Goal: Register for event/course

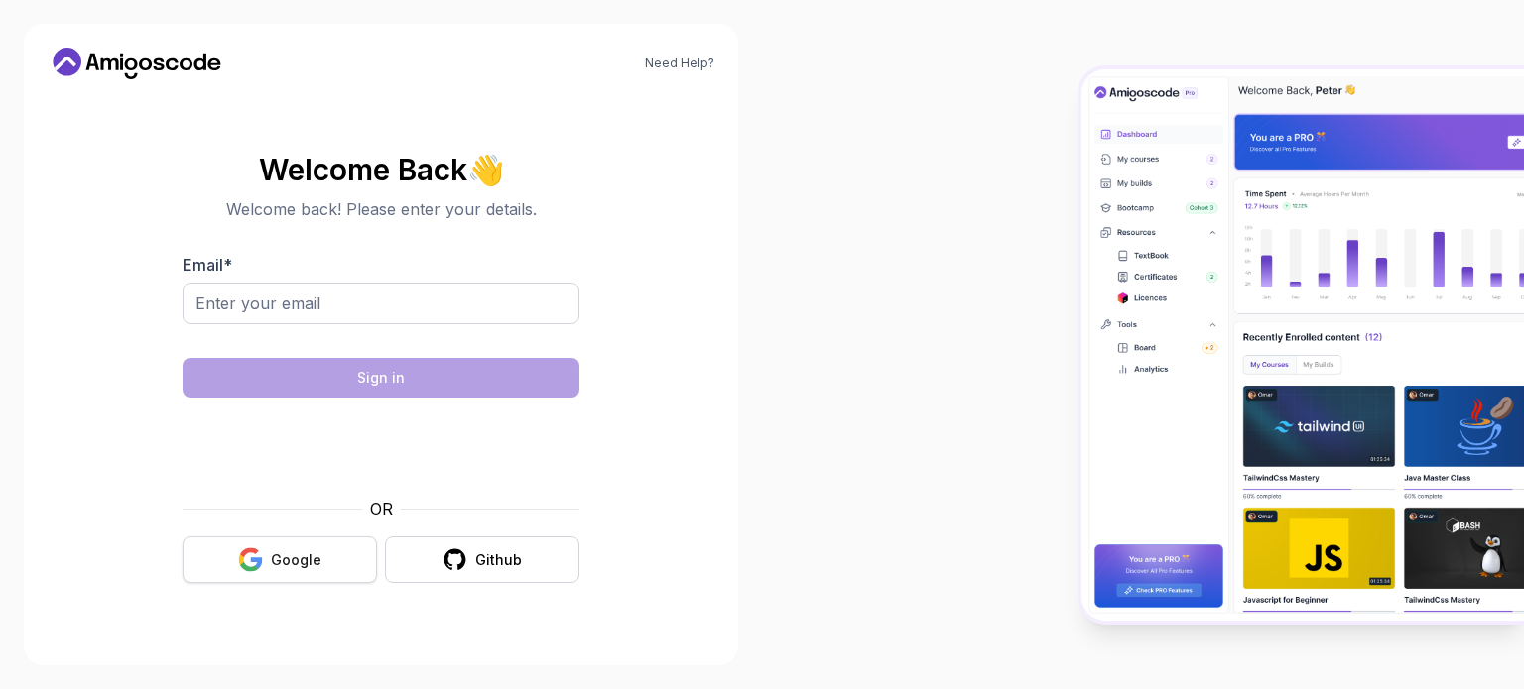
click at [282, 562] on div "Google" at bounding box center [296, 561] width 51 height 20
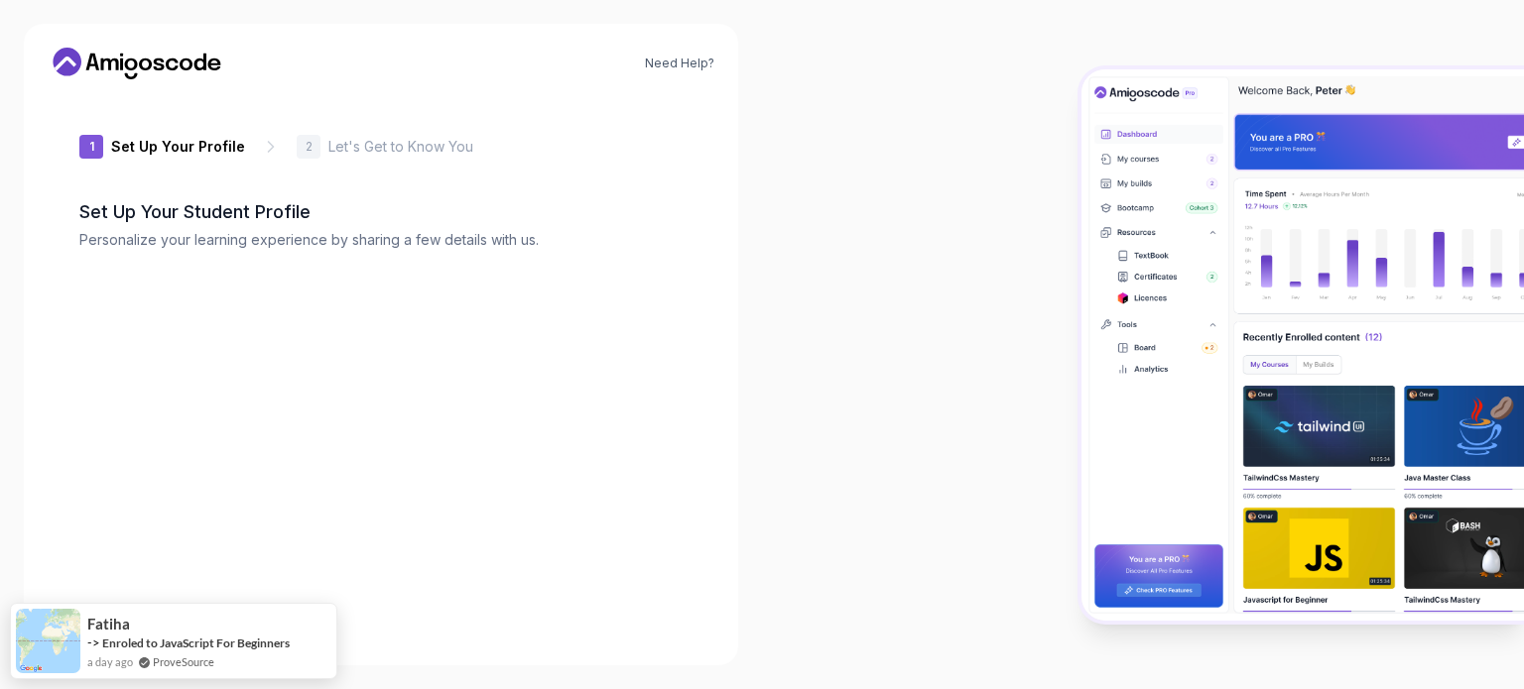
type input "silentpanther66f7e"
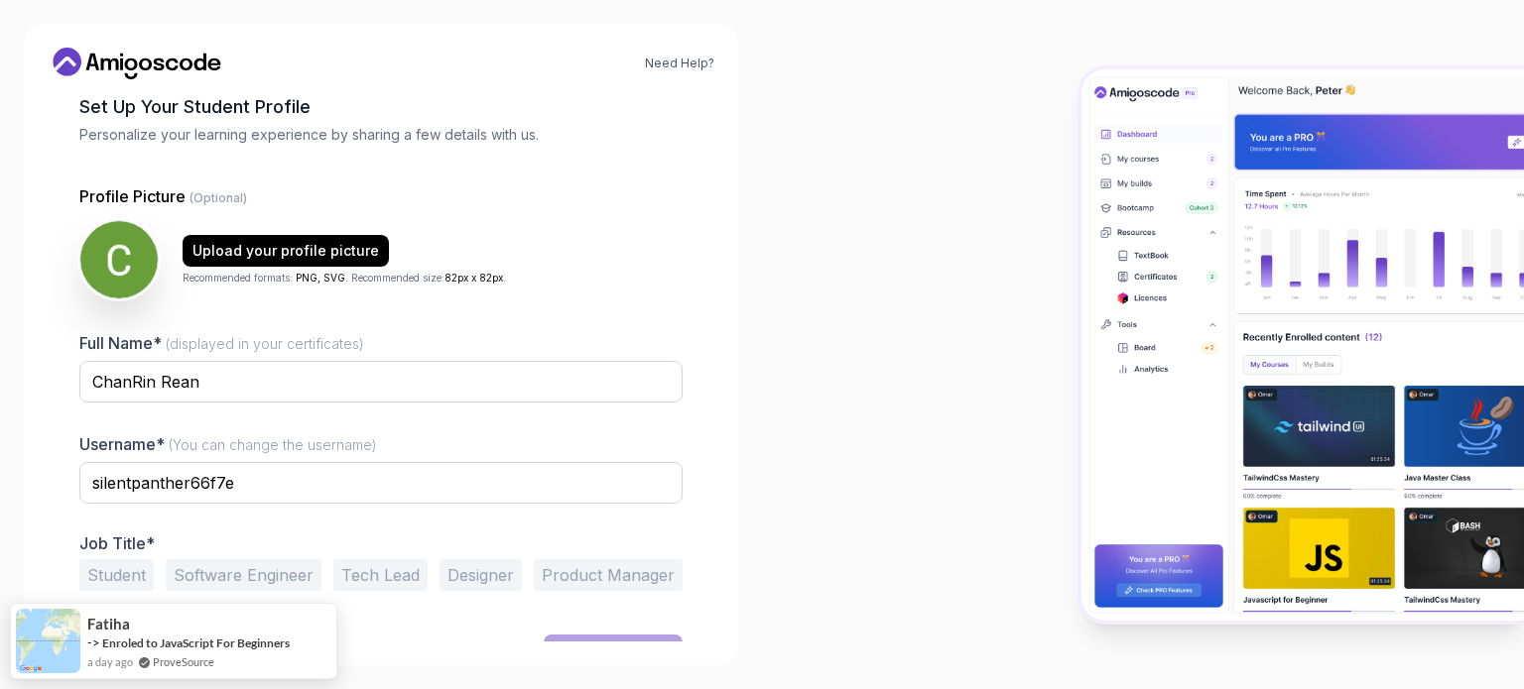
scroll to position [137, 0]
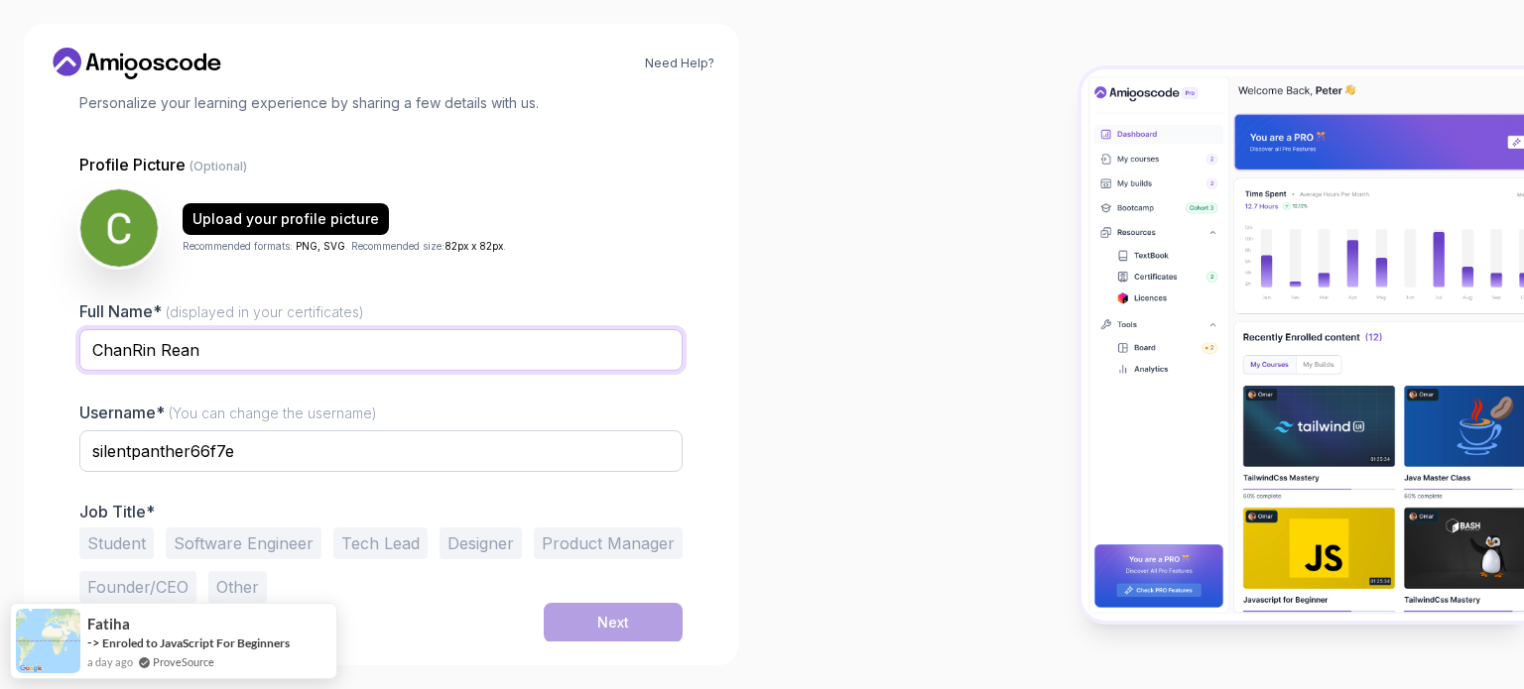
drag, startPoint x: 214, startPoint y: 352, endPoint x: 71, endPoint y: 338, distance: 143.5
click at [71, 338] on div "1 Set Up Your Profile 1 Set Up Your Profile 2 Let's Get to Know You Set Up Your…" at bounding box center [381, 231] width 667 height 547
click at [314, 346] on input "ChanRin Rean" at bounding box center [380, 350] width 603 height 42
click at [140, 344] on input "ChanRin Rean" at bounding box center [380, 350] width 603 height 42
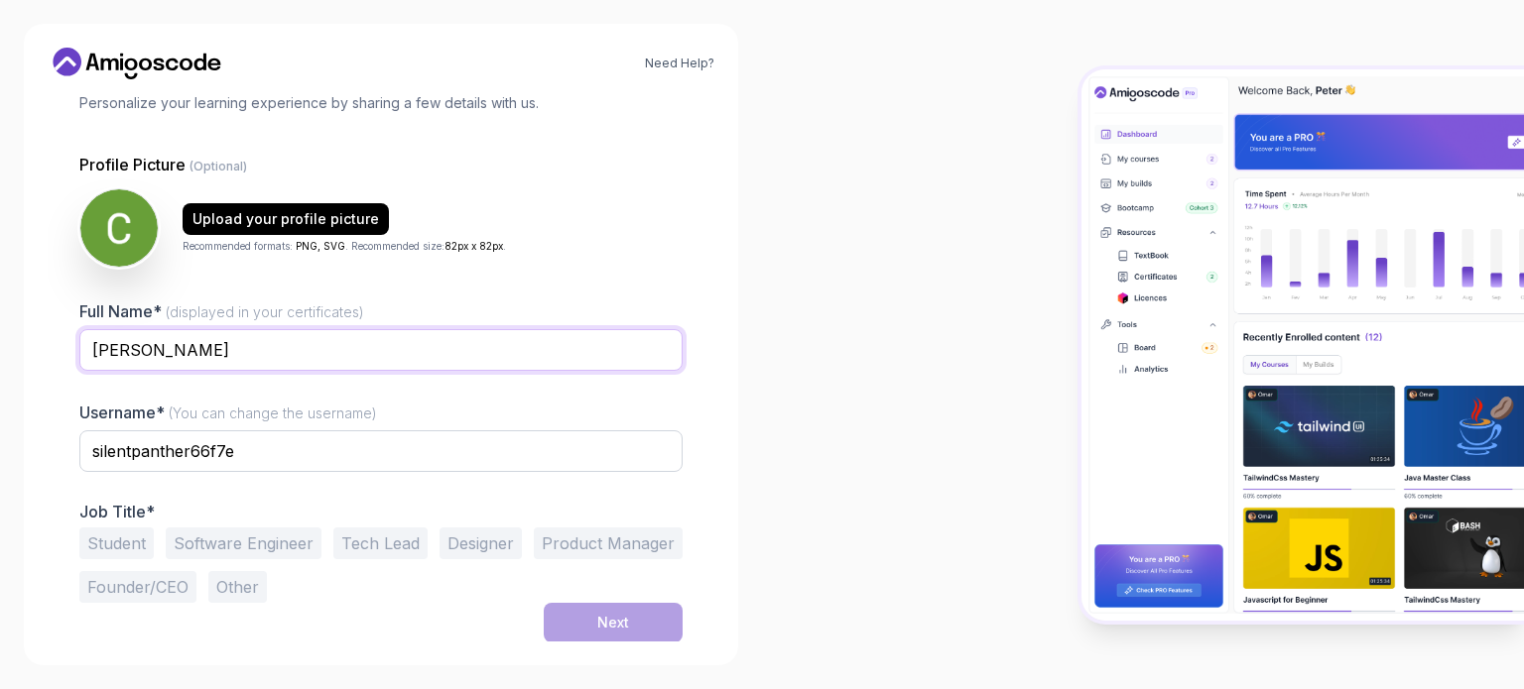
type input "[PERSON_NAME]"
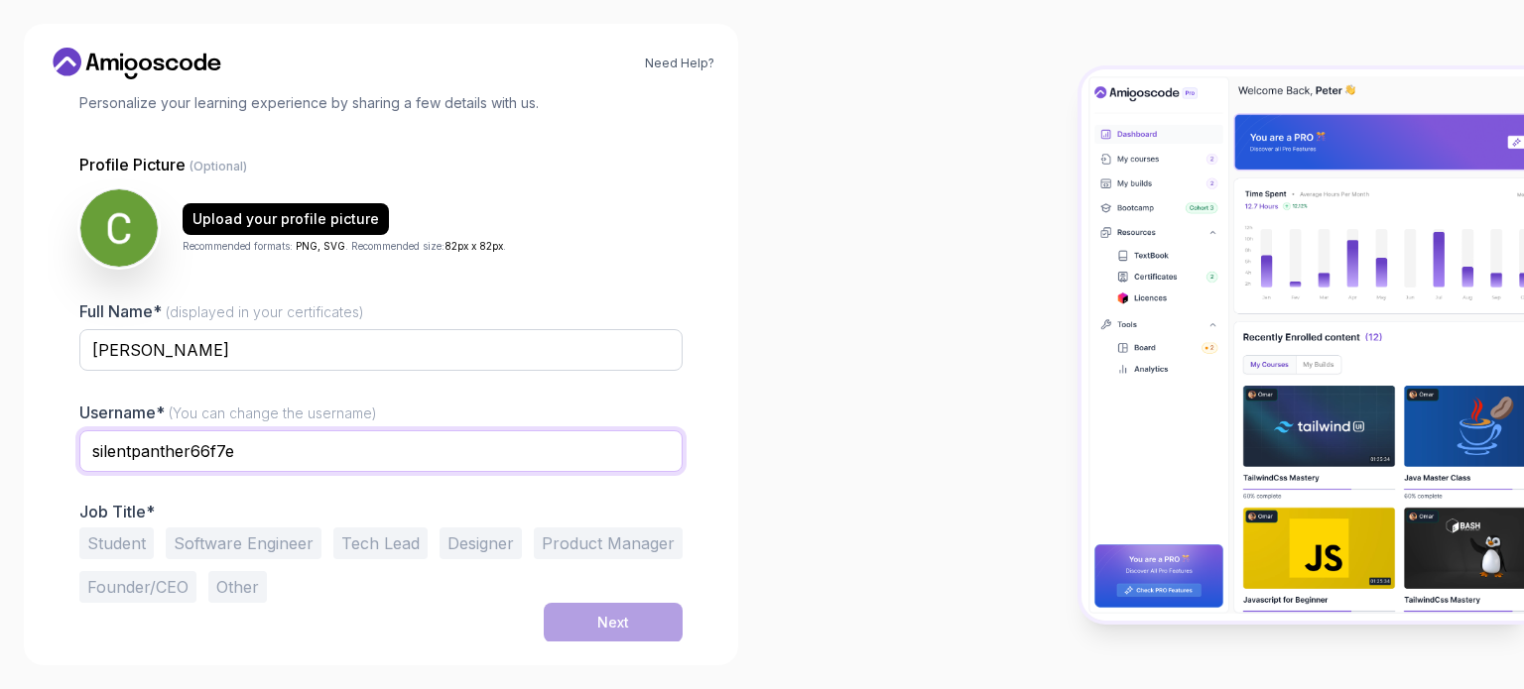
drag, startPoint x: 254, startPoint y: 444, endPoint x: 0, endPoint y: 435, distance: 254.1
click at [0, 435] on div "Need Help? 1 Set Up Your Profile 1 Set Up Your Profile 2 Let's Get to Know You …" at bounding box center [381, 344] width 762 height 689
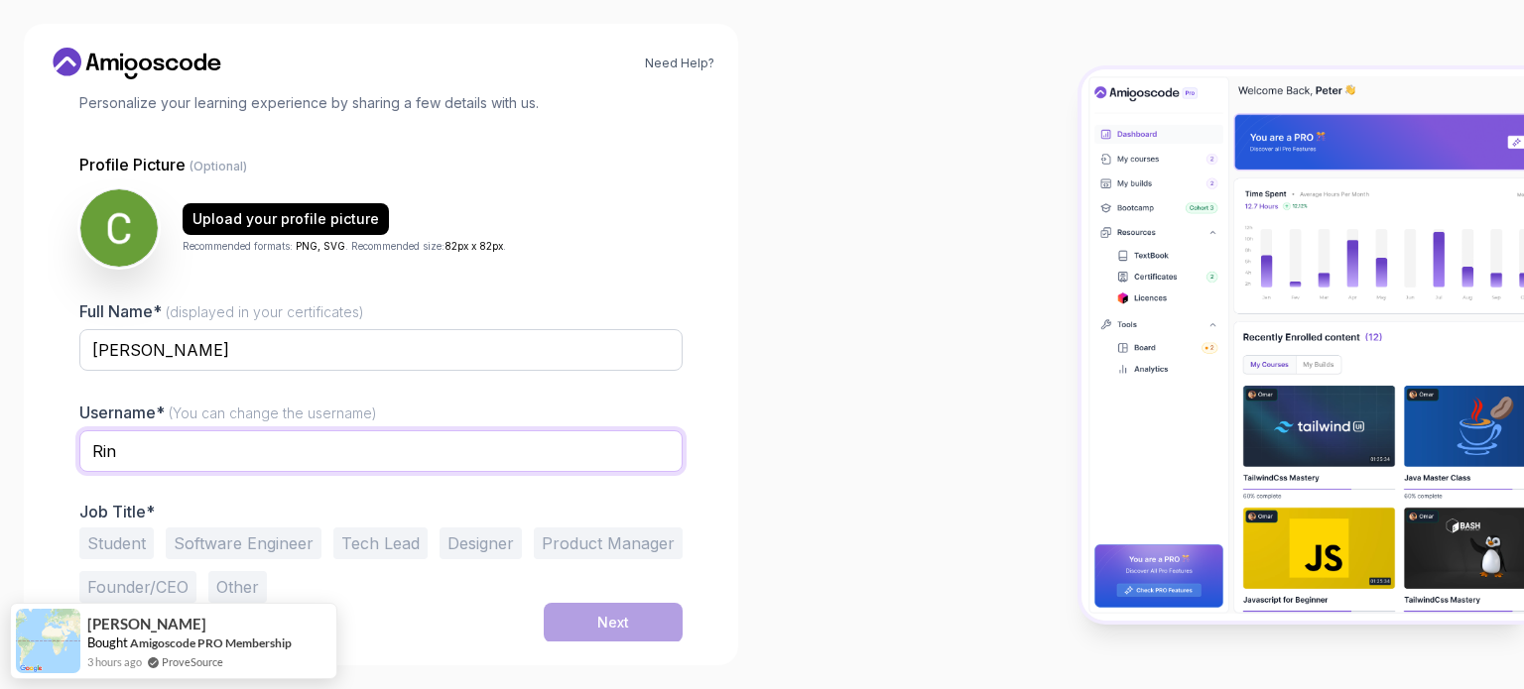
type input "Rin"
click at [194, 547] on button "Software Engineer" at bounding box center [244, 544] width 156 height 32
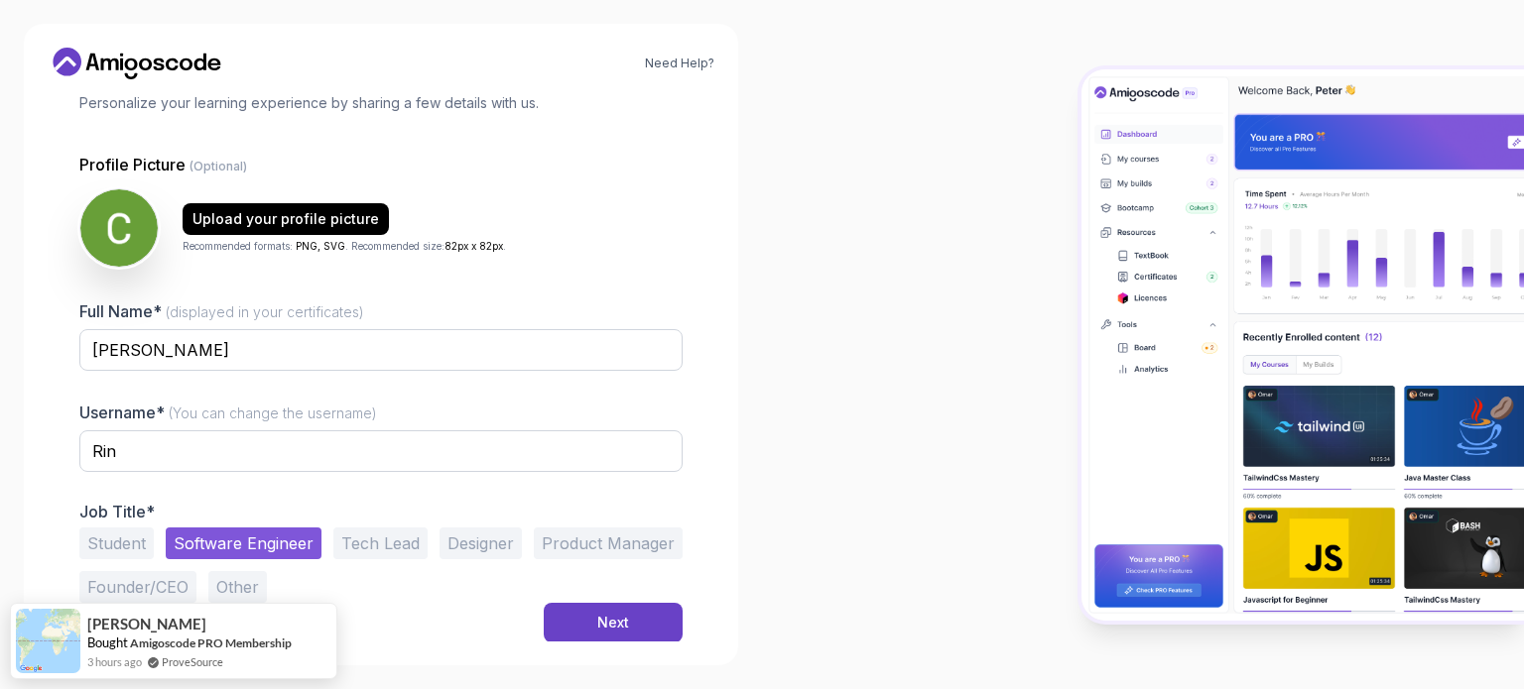
click at [105, 549] on button "Student" at bounding box center [116, 544] width 74 height 32
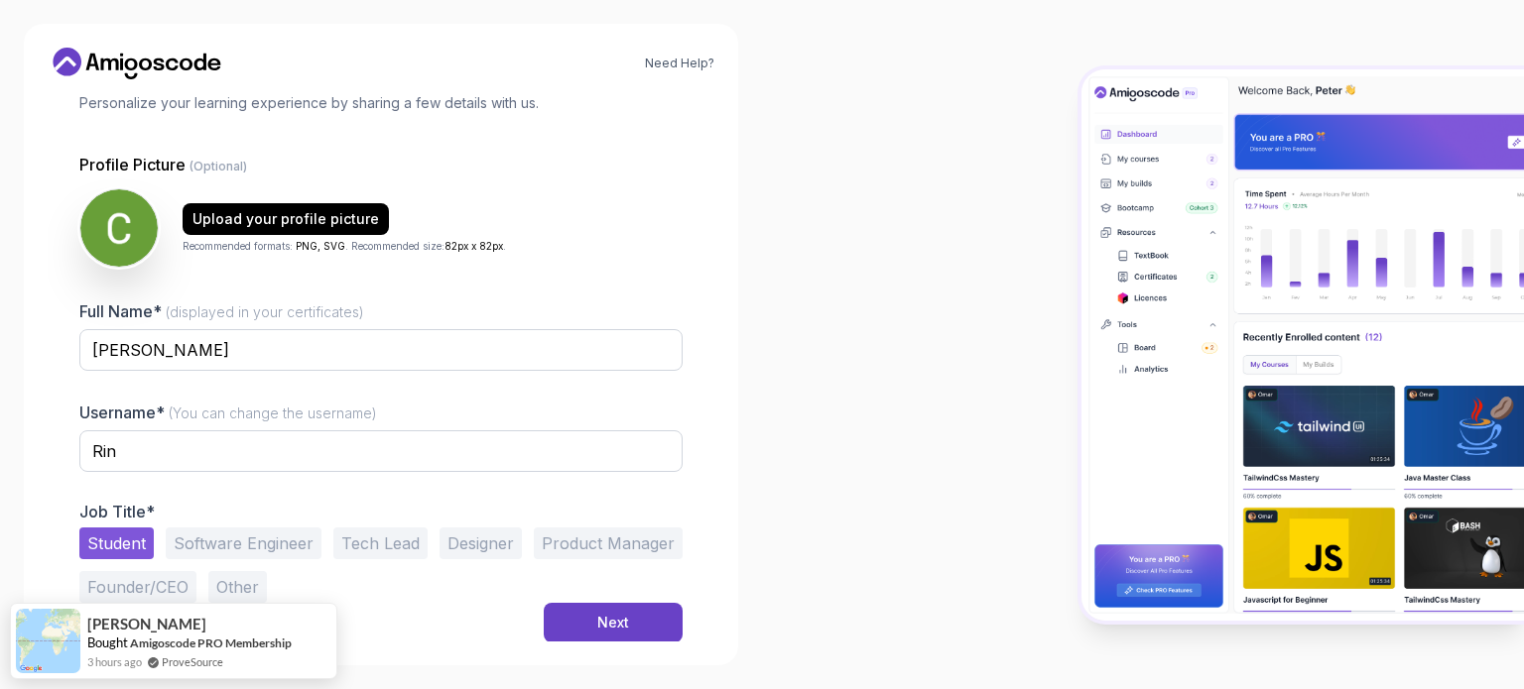
click at [242, 554] on button "Software Engineer" at bounding box center [244, 544] width 156 height 32
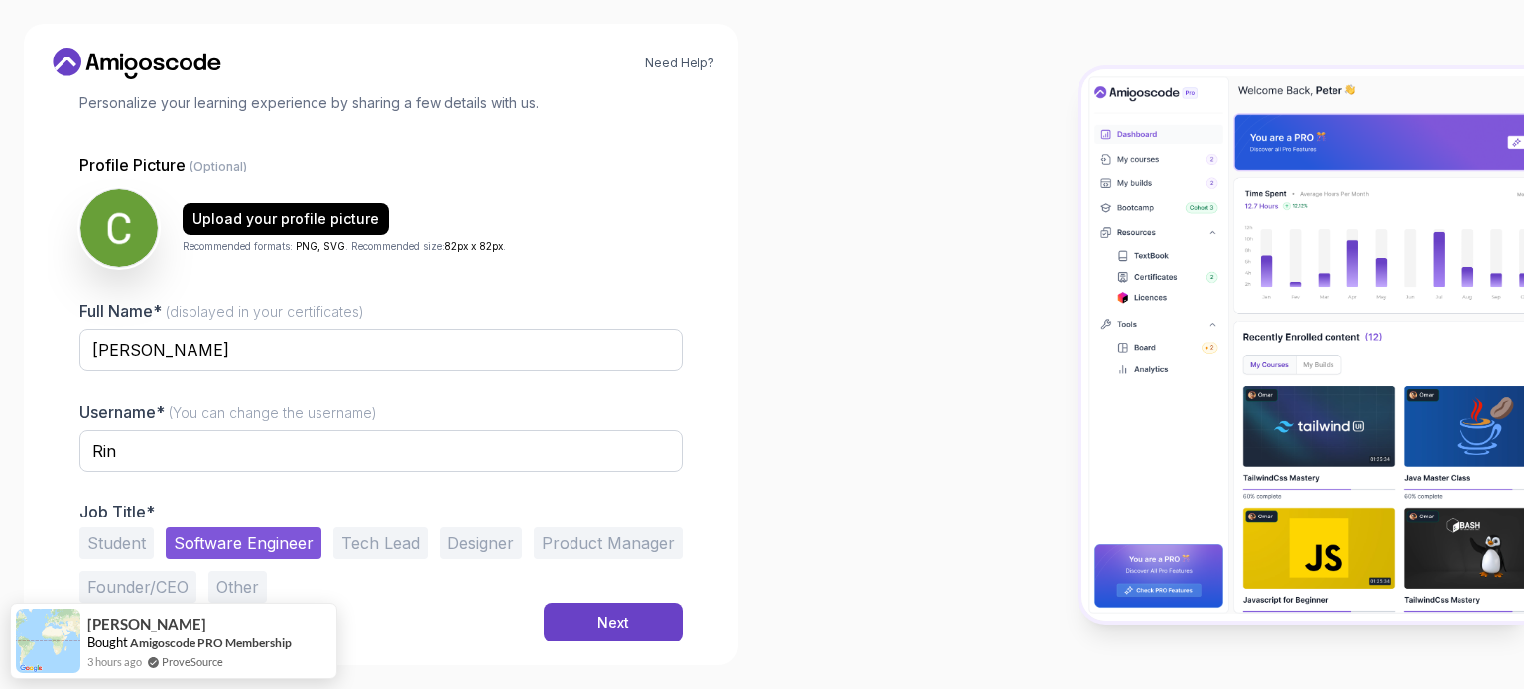
click at [144, 539] on button "Student" at bounding box center [116, 544] width 74 height 32
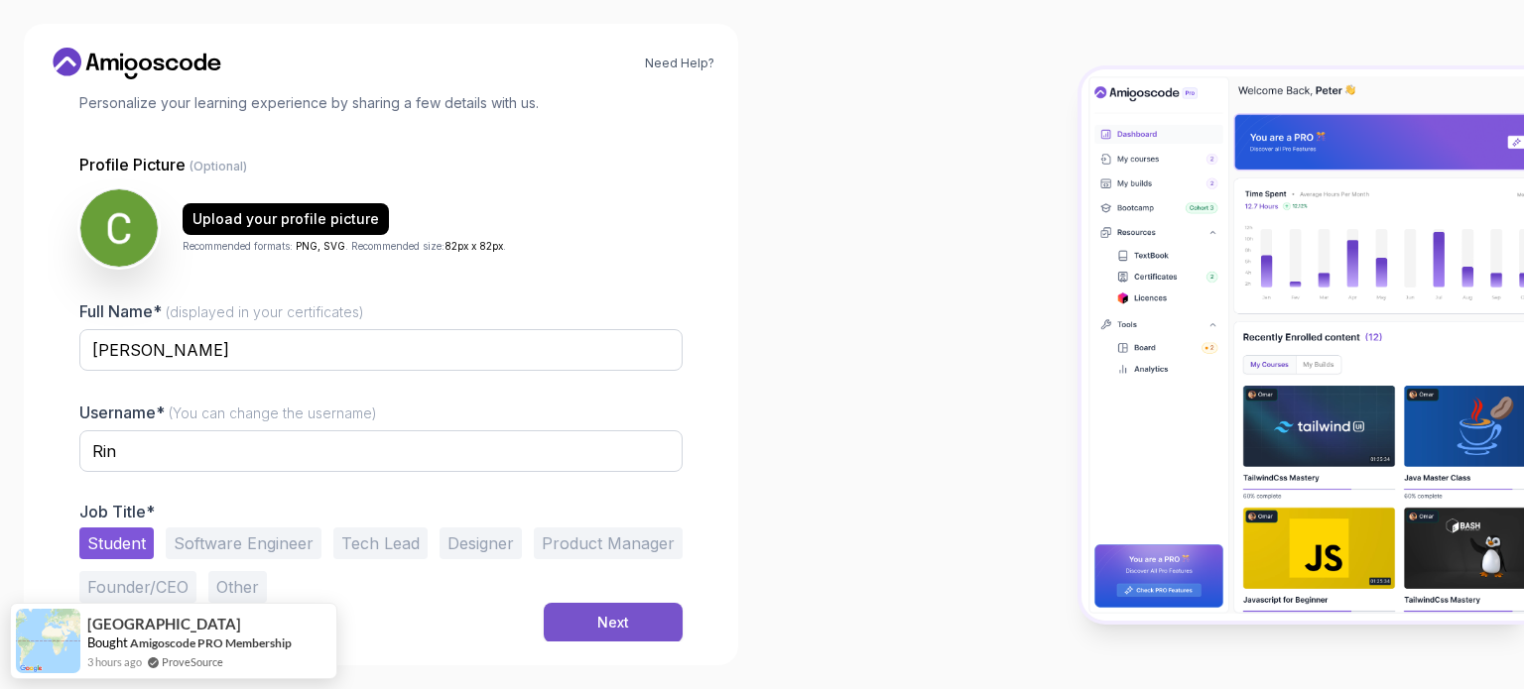
click at [631, 617] on button "Next" at bounding box center [613, 623] width 139 height 40
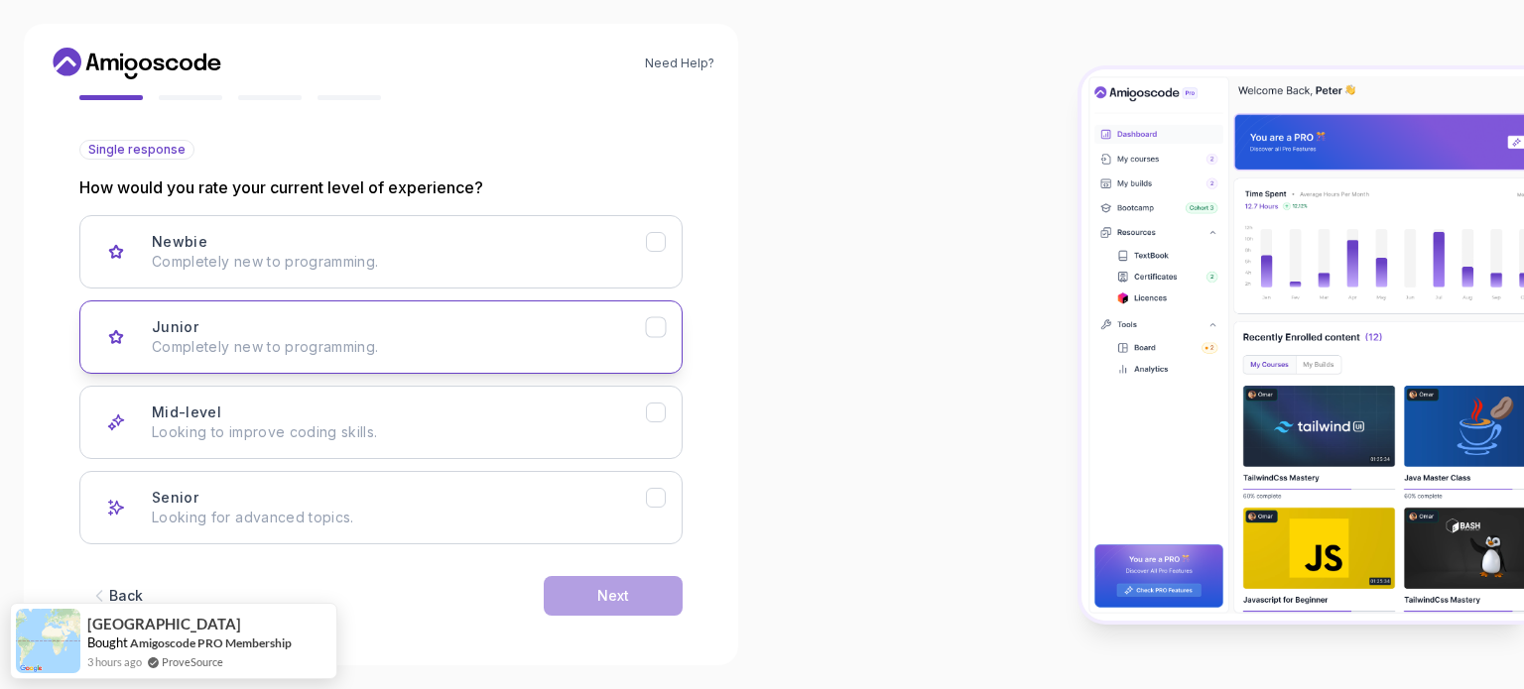
scroll to position [198, 0]
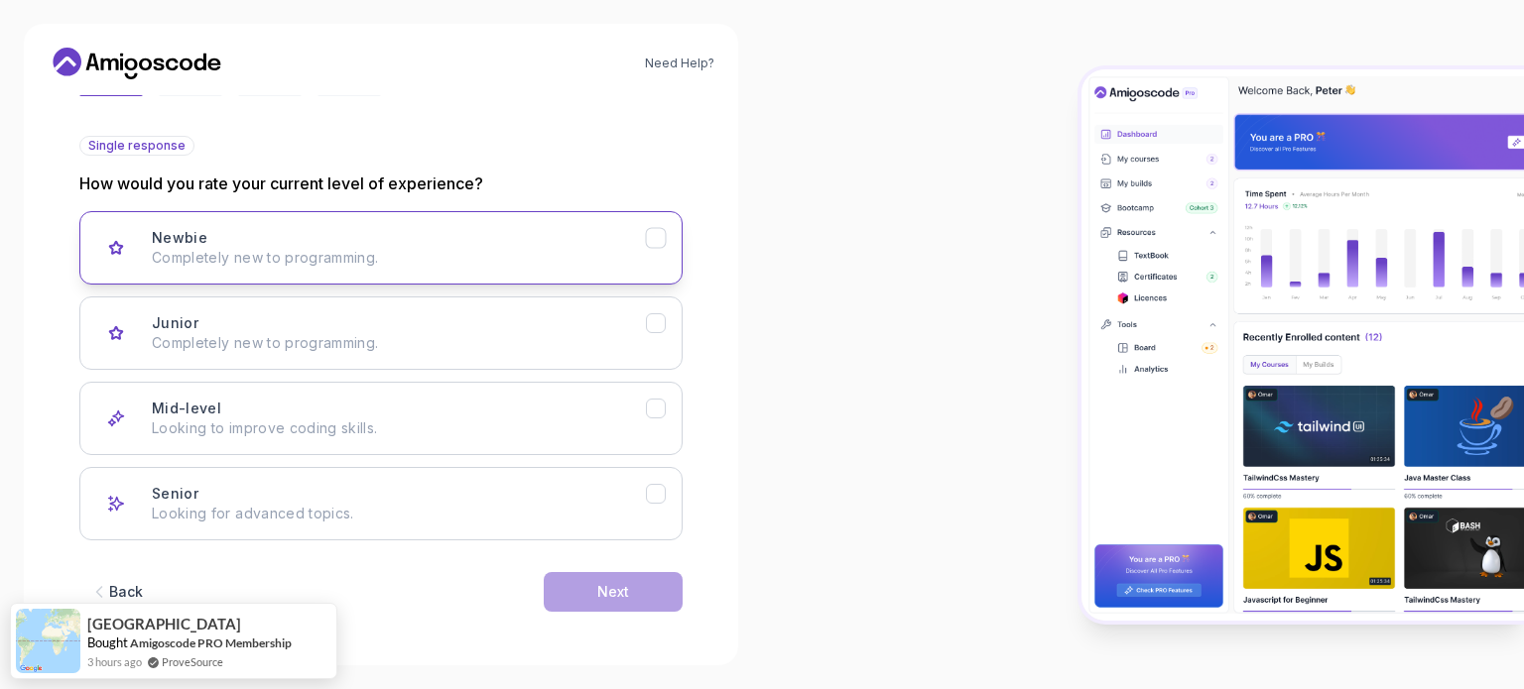
click at [362, 241] on div "Newbie Completely new to programming." at bounding box center [399, 248] width 494 height 40
click at [635, 590] on button "Next" at bounding box center [613, 592] width 139 height 40
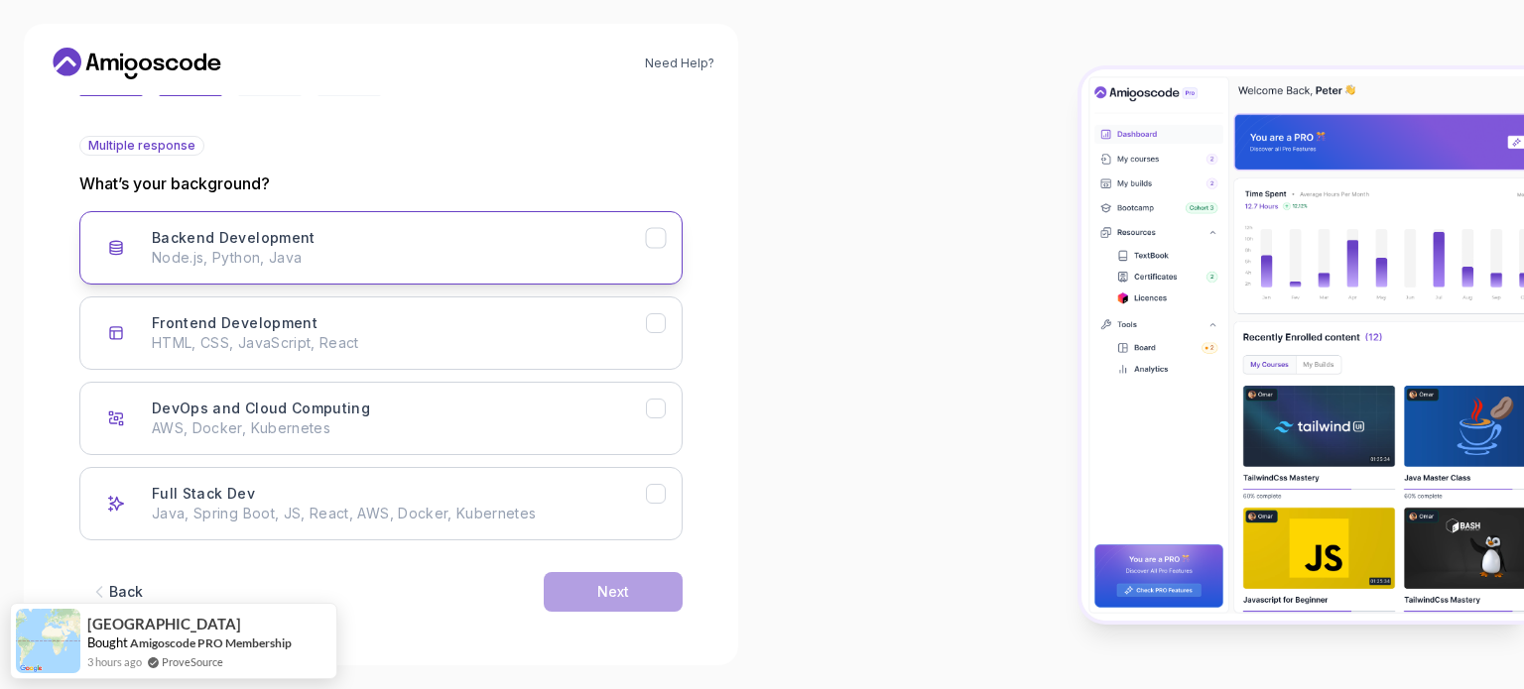
click at [653, 238] on icon "Backend Development" at bounding box center [656, 238] width 19 height 19
click at [634, 606] on button "Next" at bounding box center [613, 592] width 139 height 40
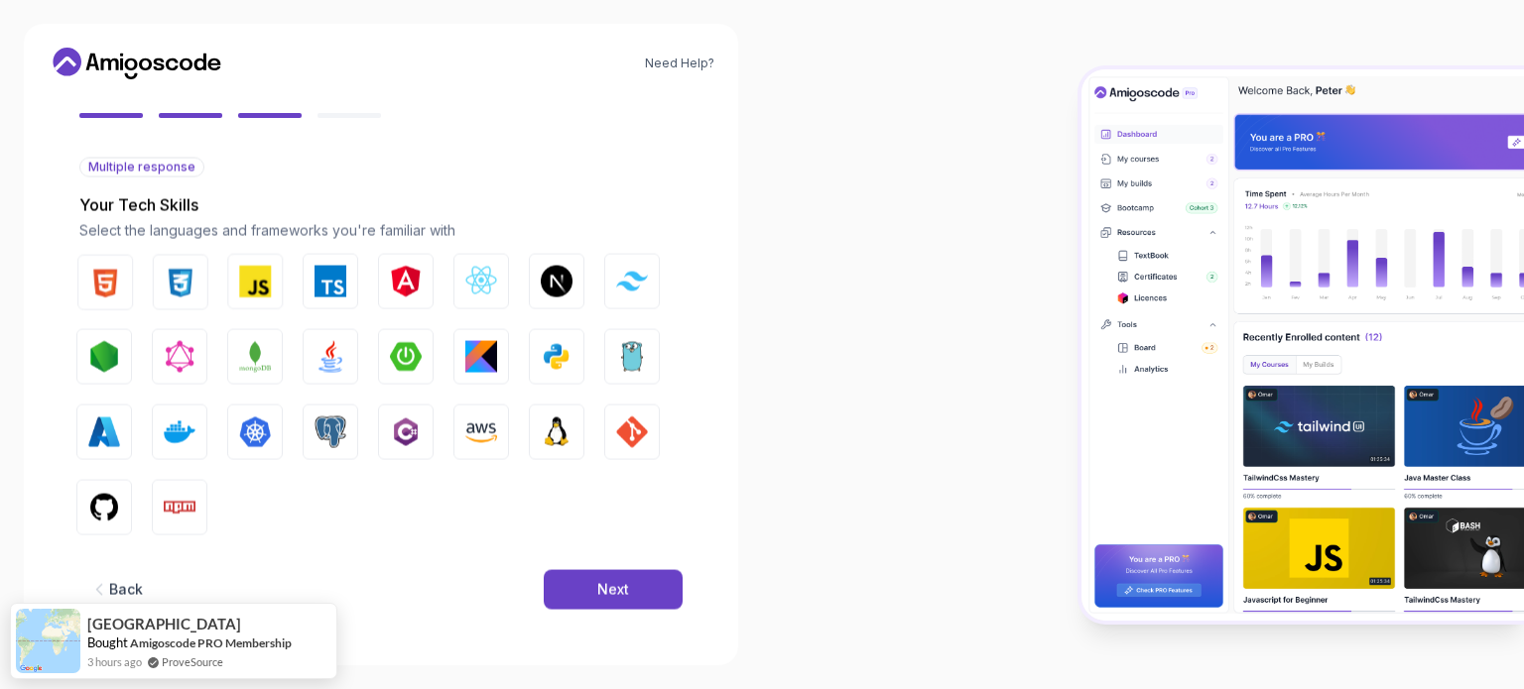
scroll to position [176, 0]
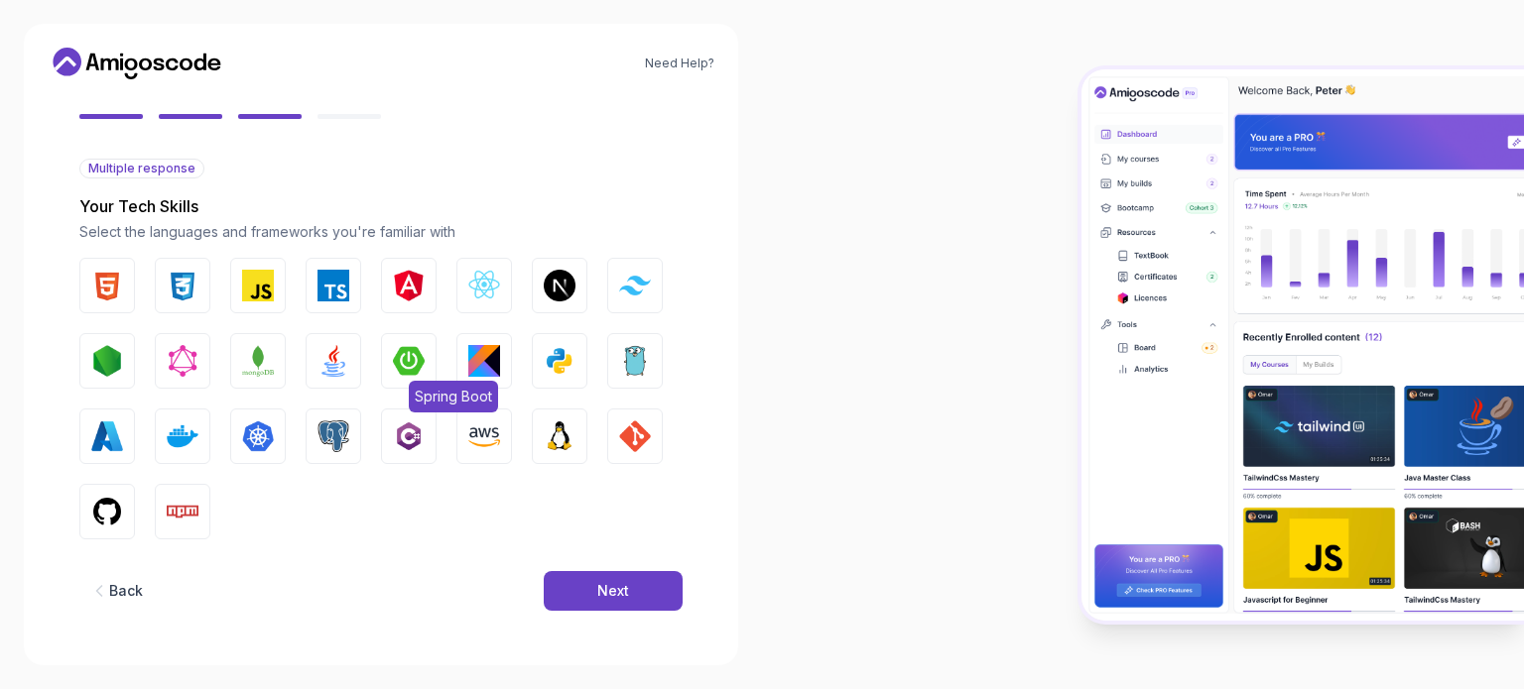
click at [398, 372] on img "button" at bounding box center [409, 361] width 32 height 32
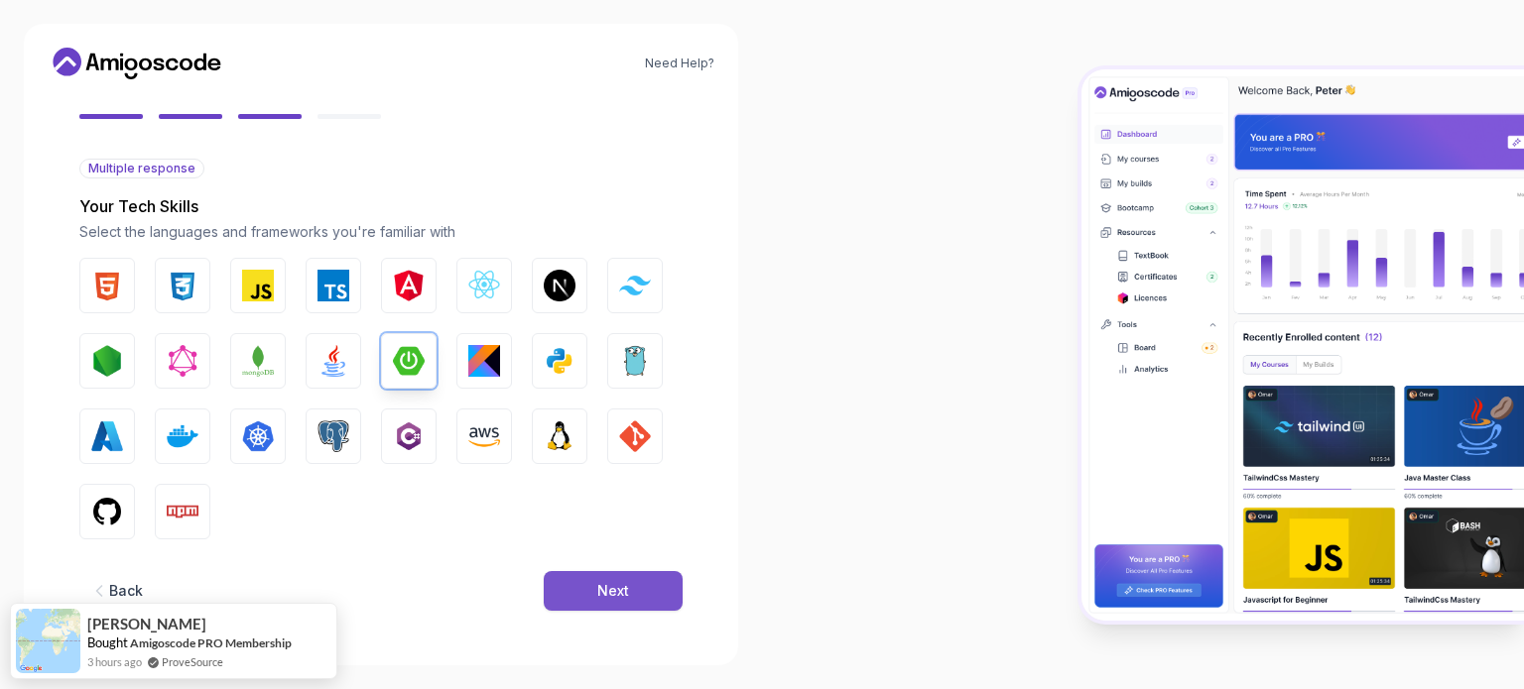
click at [600, 587] on div "Next" at bounding box center [613, 591] width 32 height 20
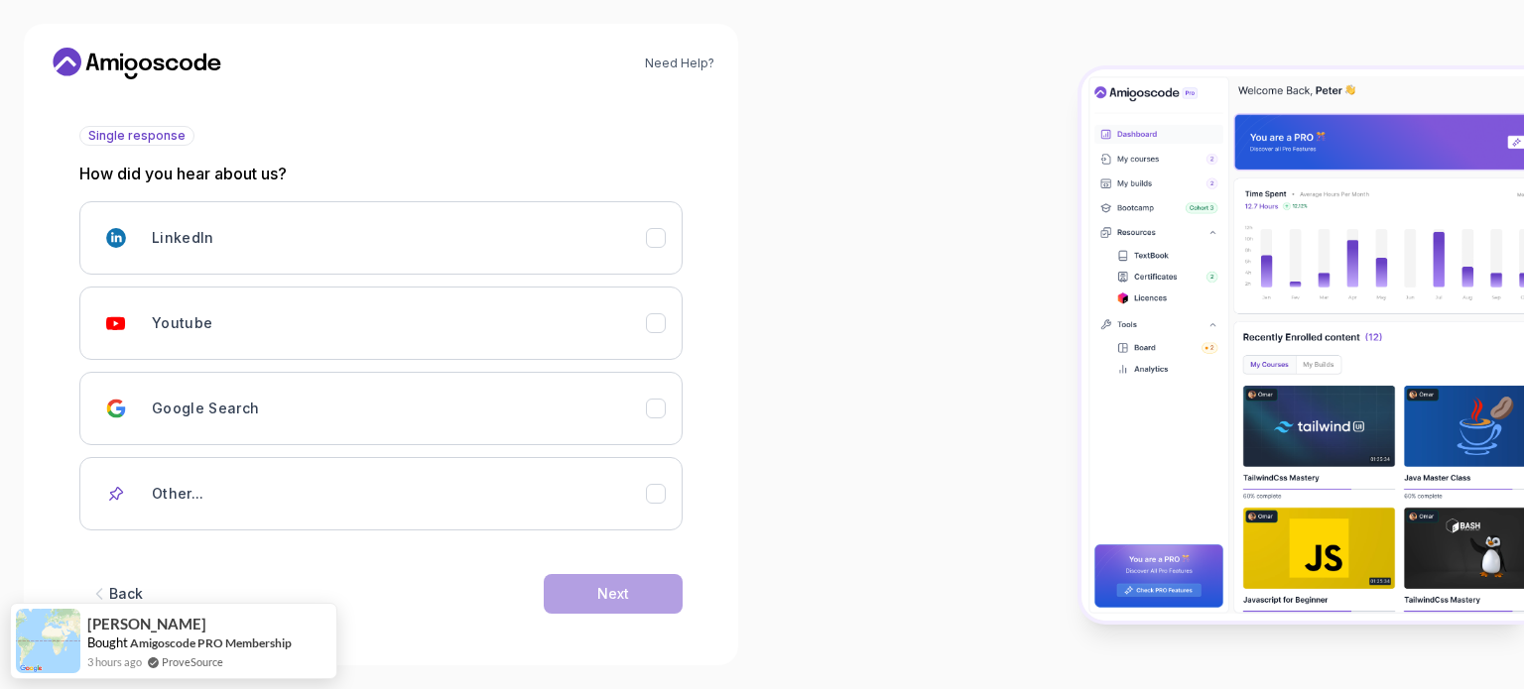
scroll to position [210, 0]
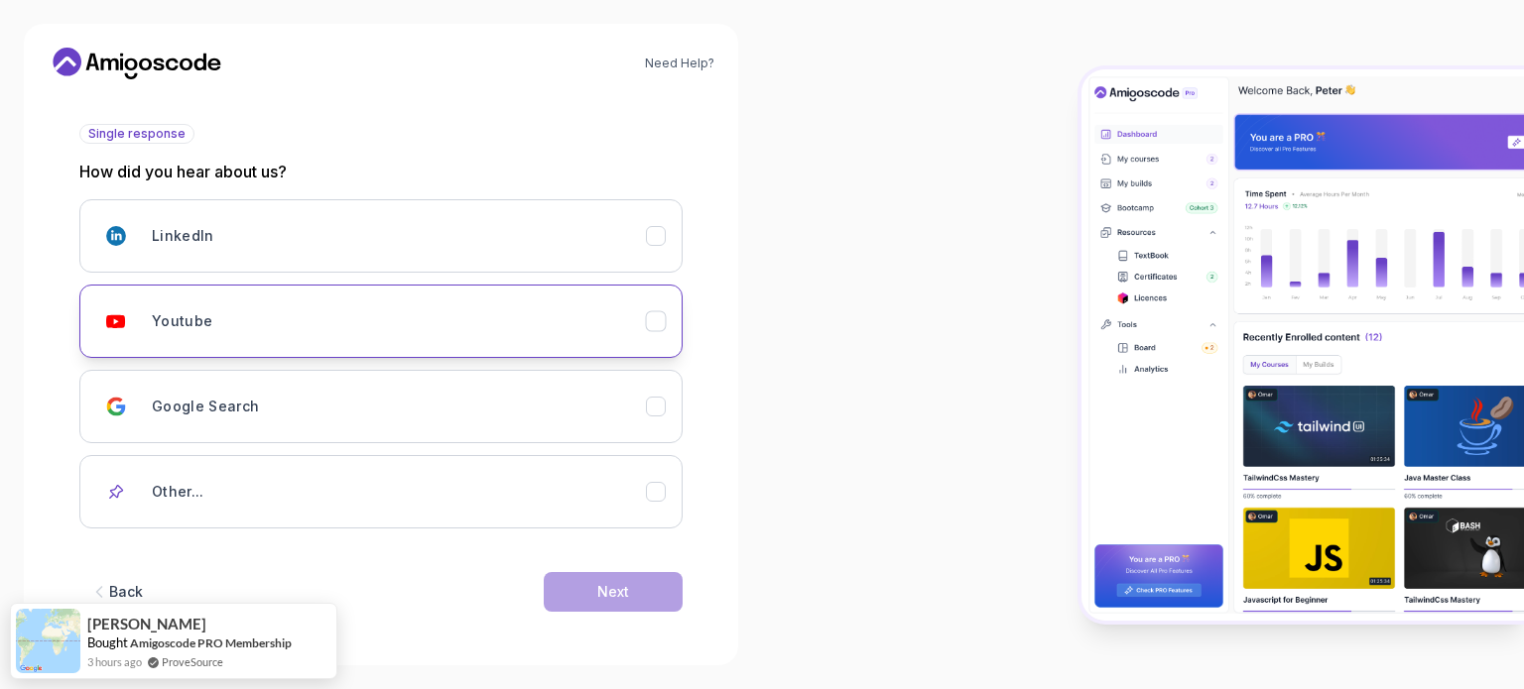
click at [355, 319] on div "Youtube" at bounding box center [399, 322] width 494 height 40
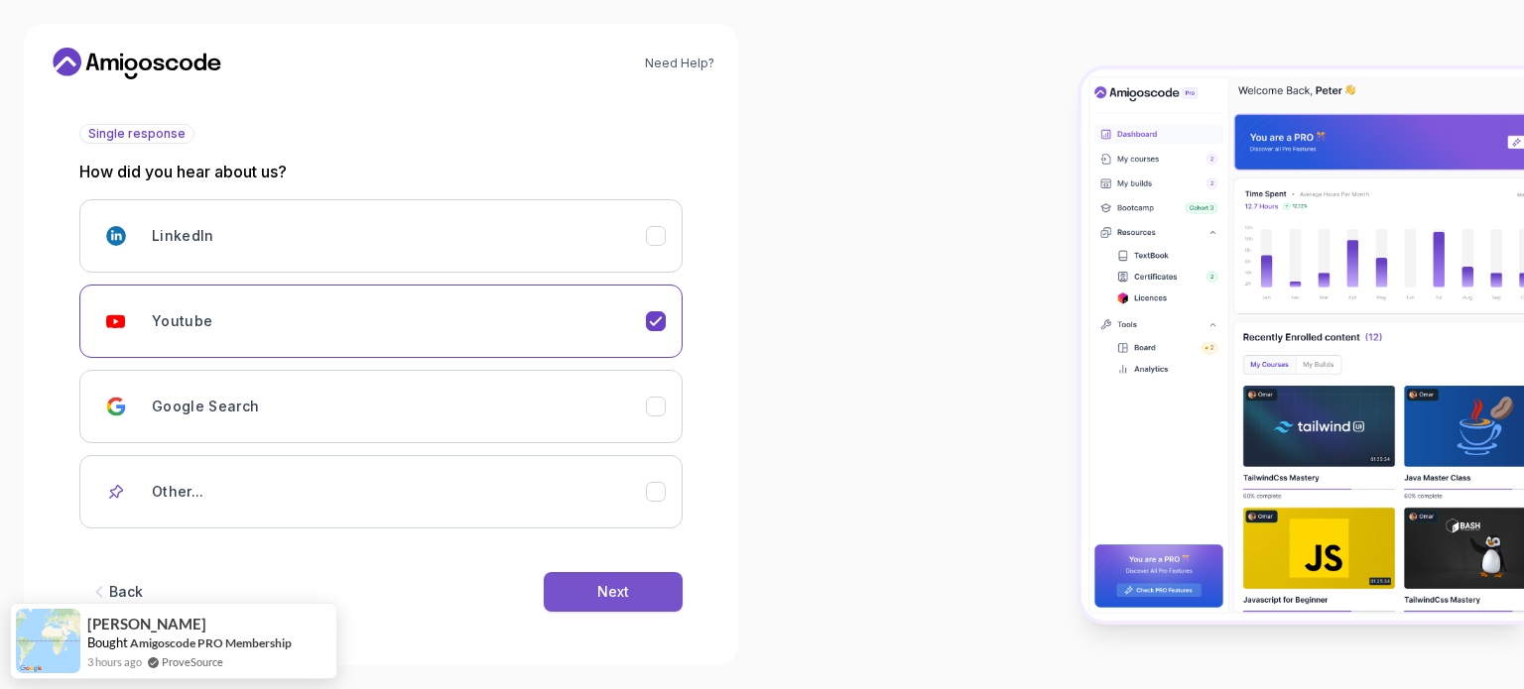
click at [643, 597] on button "Next" at bounding box center [613, 592] width 139 height 40
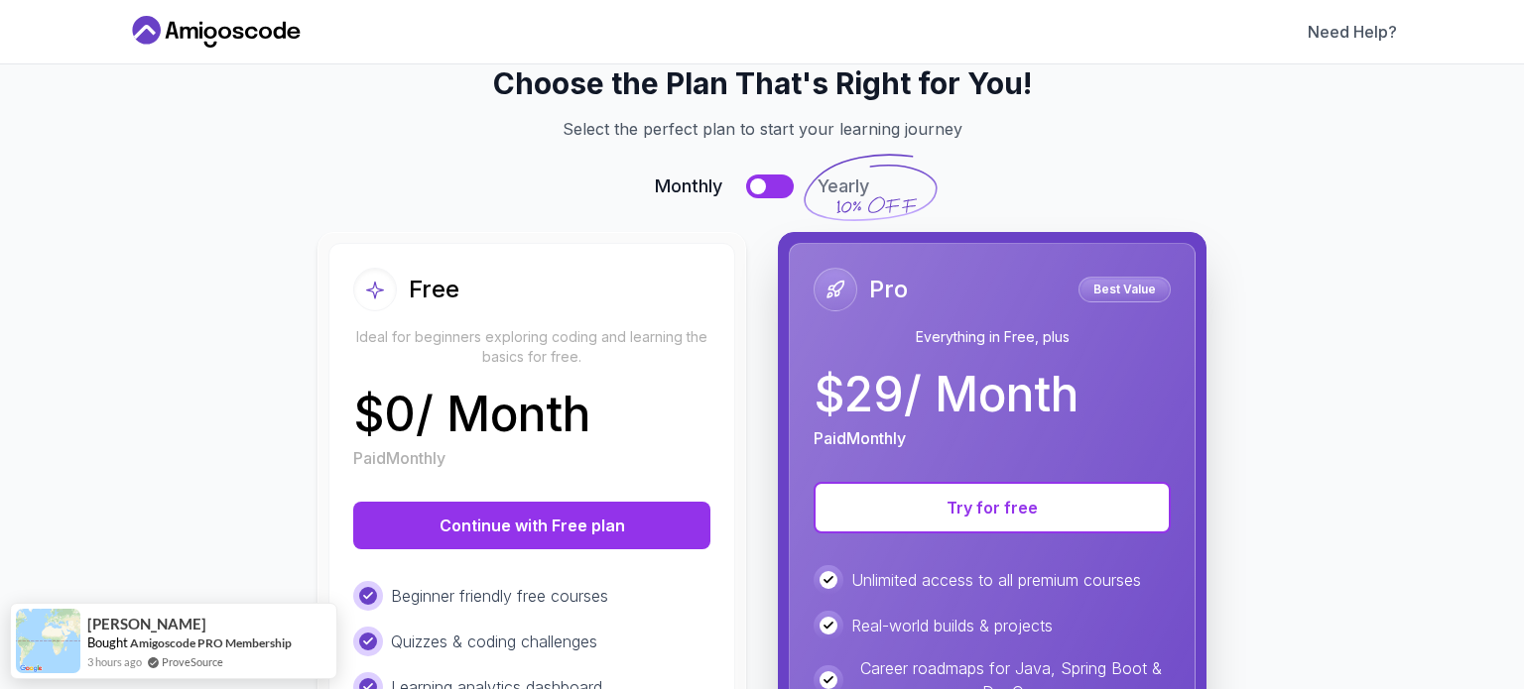
scroll to position [298, 0]
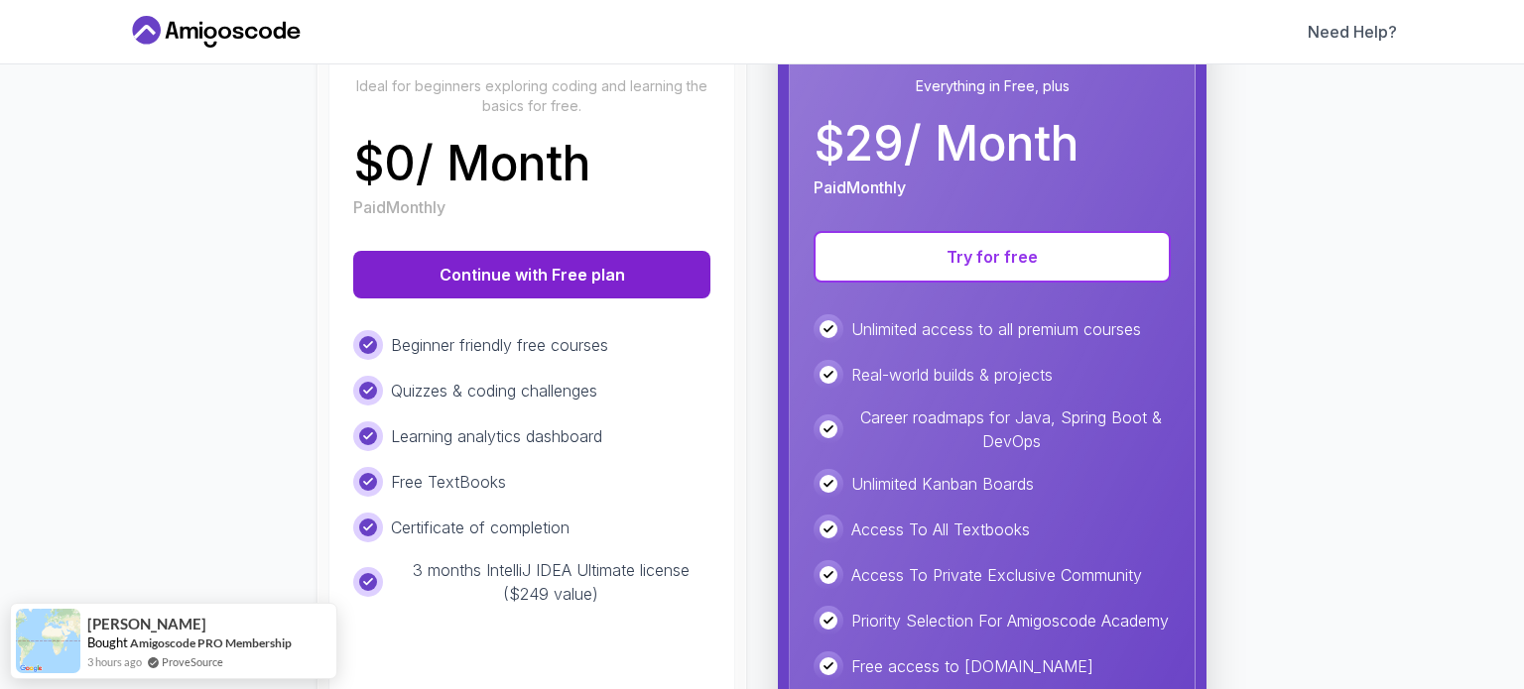
click at [531, 269] on button "Continue with Free plan" at bounding box center [531, 275] width 357 height 48
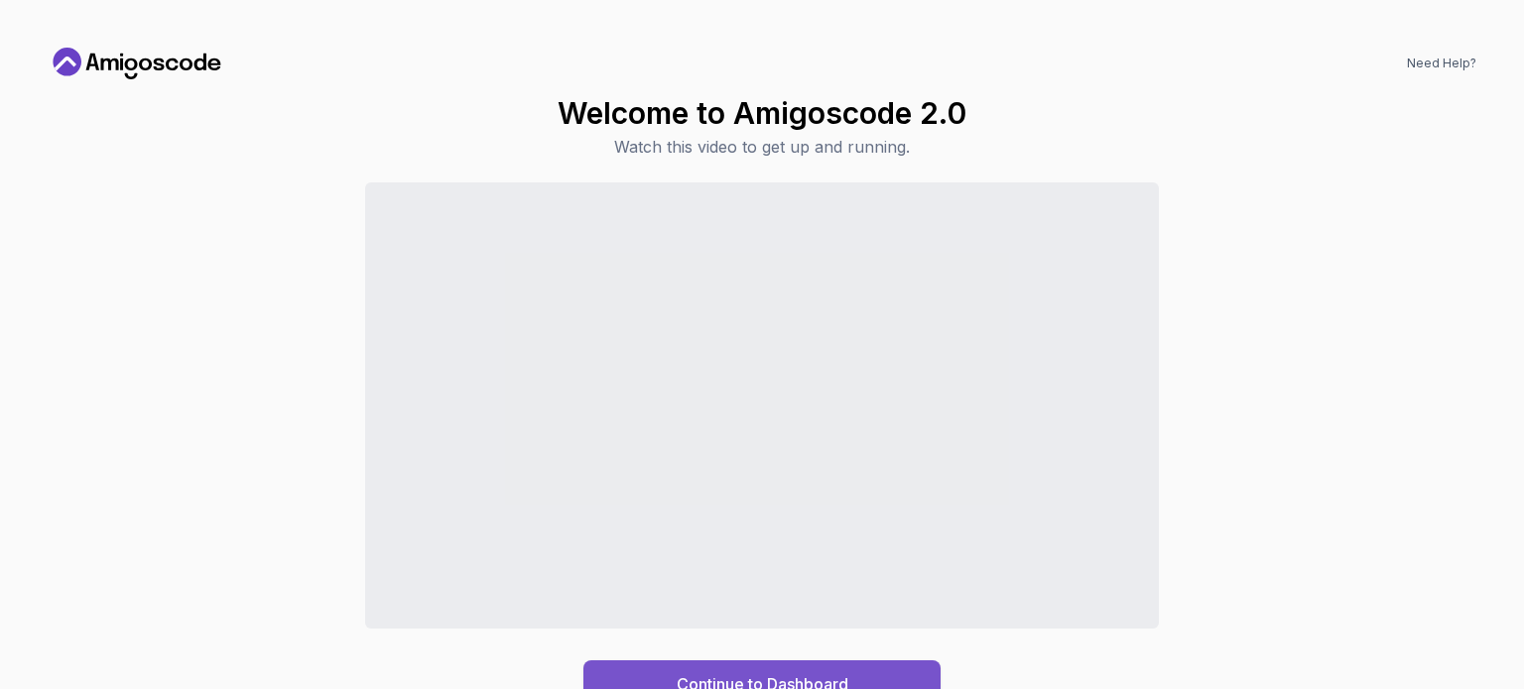
click at [860, 669] on button "Continue to Dashboard" at bounding box center [761, 685] width 357 height 48
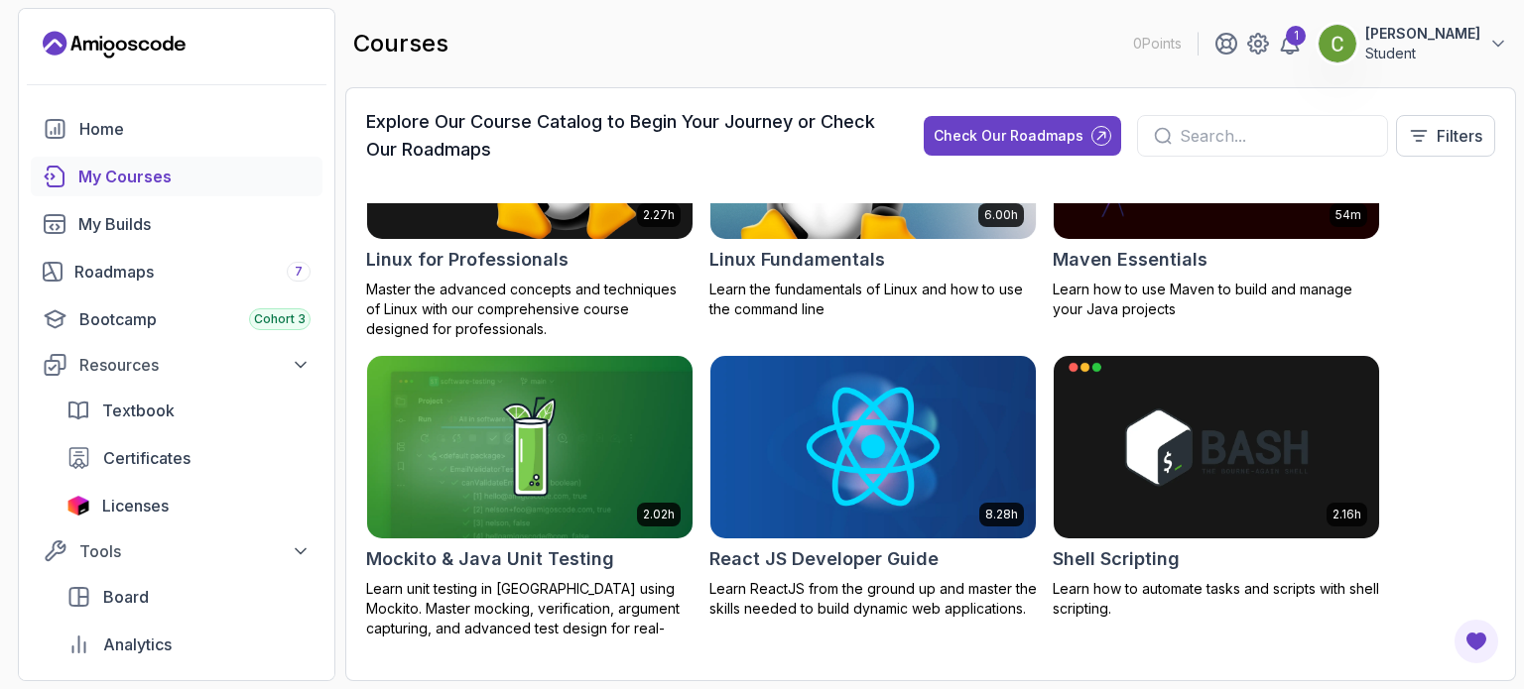
scroll to position [3363, 0]
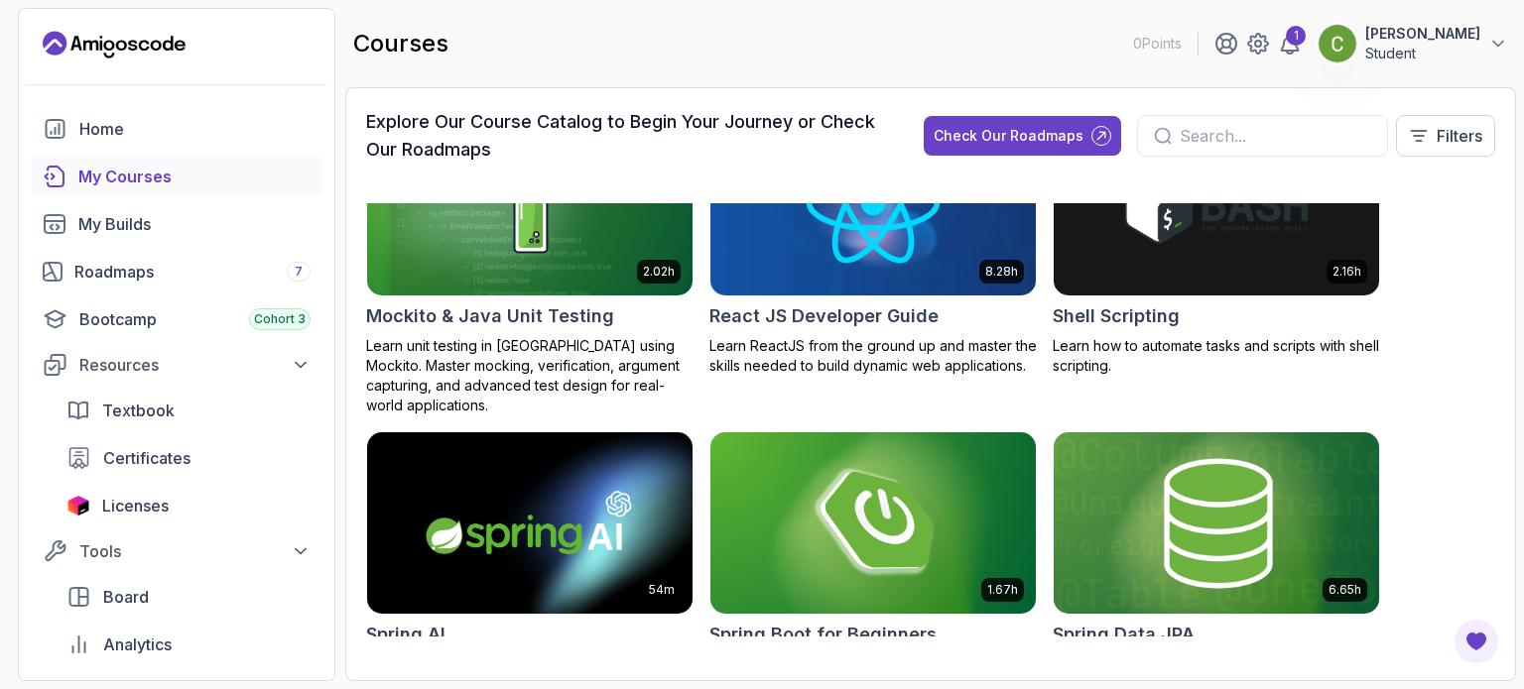
drag, startPoint x: 1188, startPoint y: 523, endPoint x: 1213, endPoint y: 527, distance: 25.1
click at [1188, 523] on img at bounding box center [1216, 523] width 341 height 191
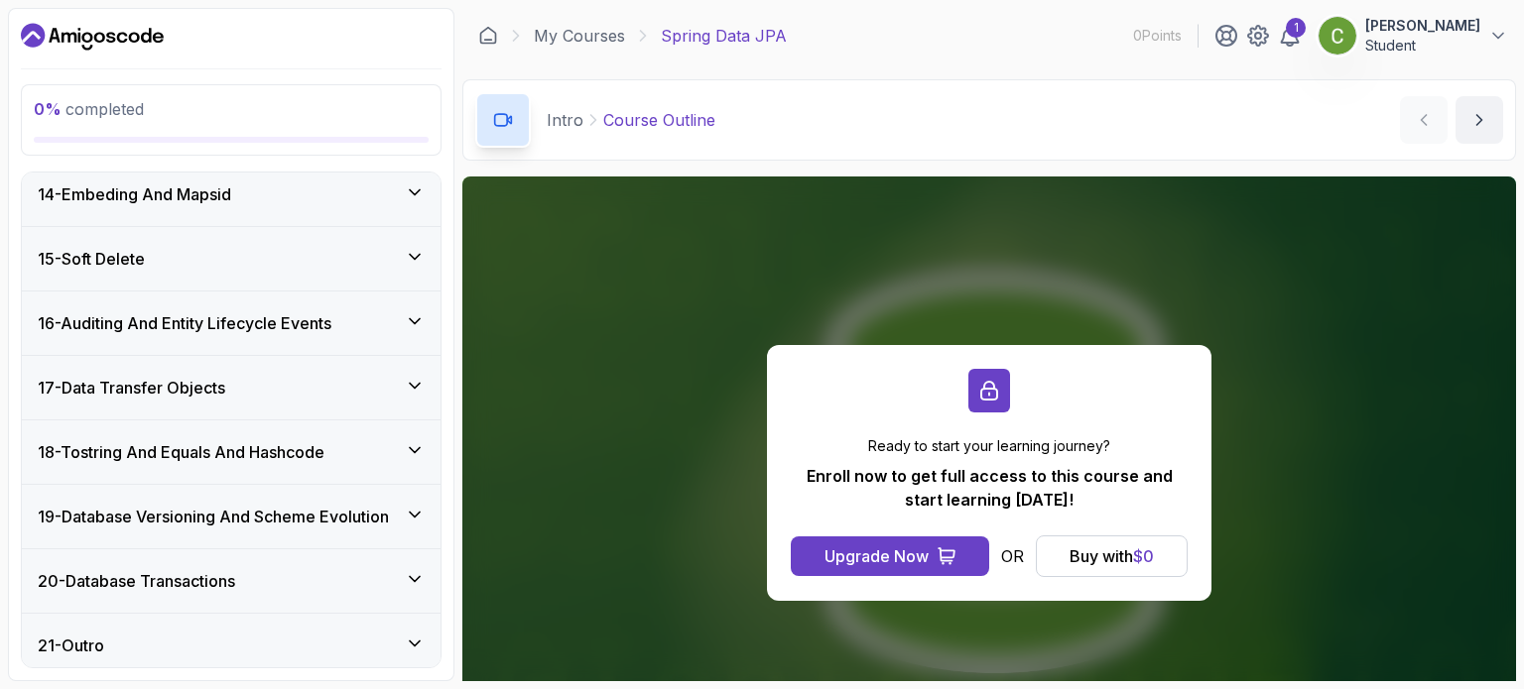
scroll to position [1186, 0]
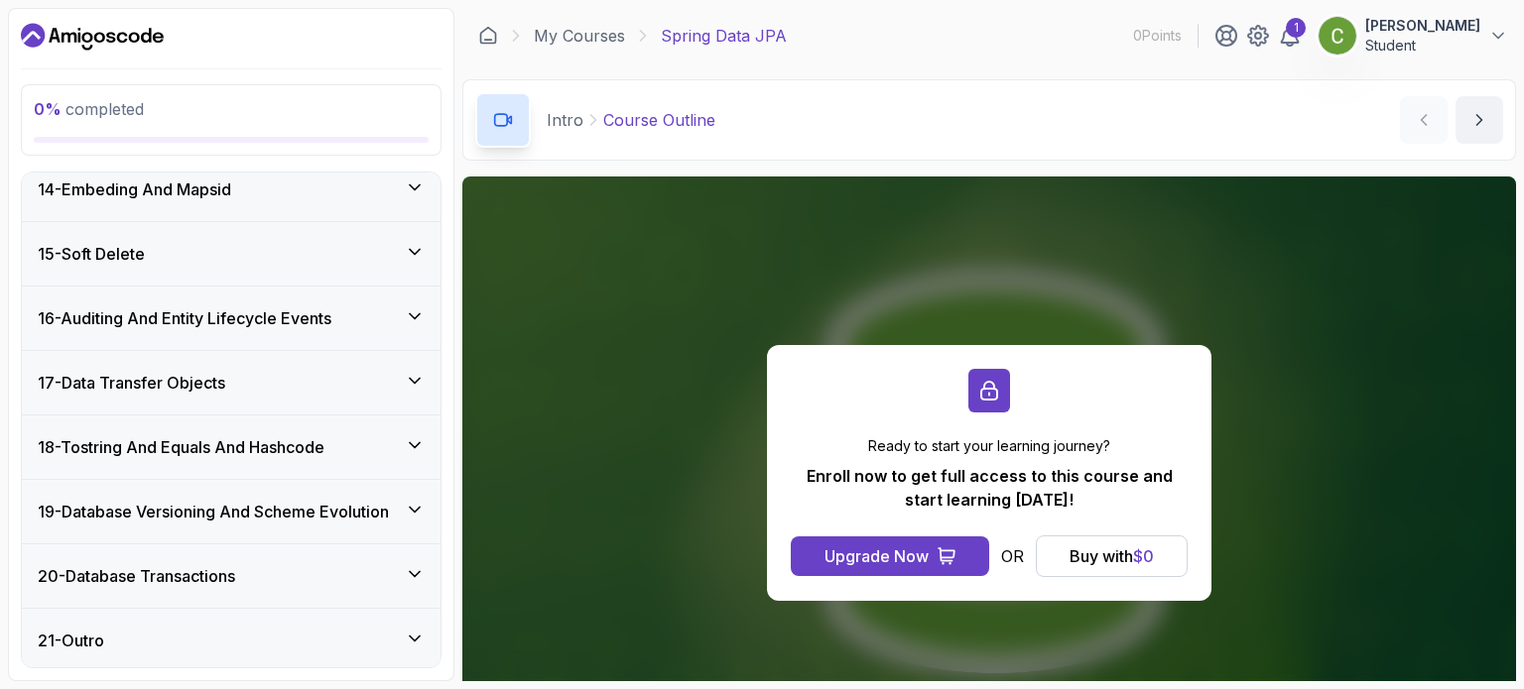
click at [278, 620] on div "21 - Outro" at bounding box center [231, 640] width 419 height 63
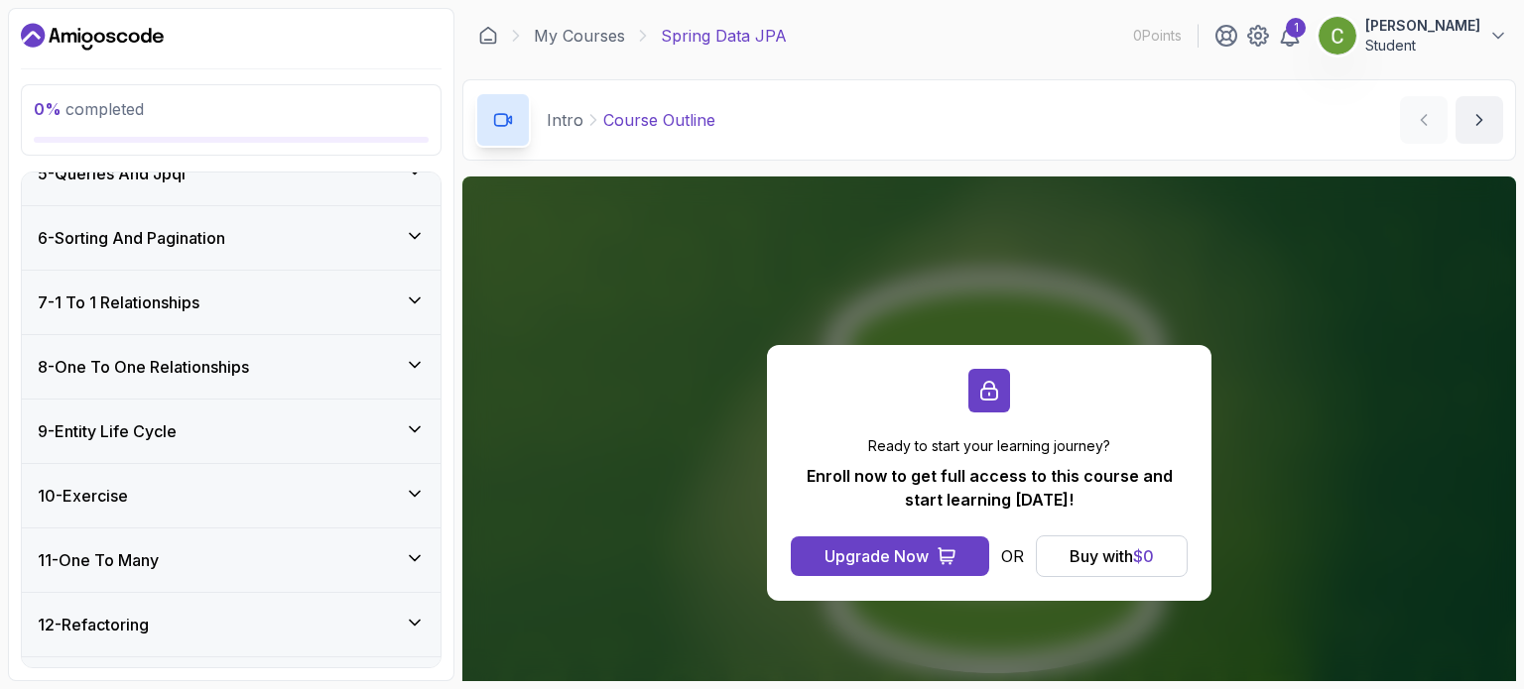
scroll to position [0, 0]
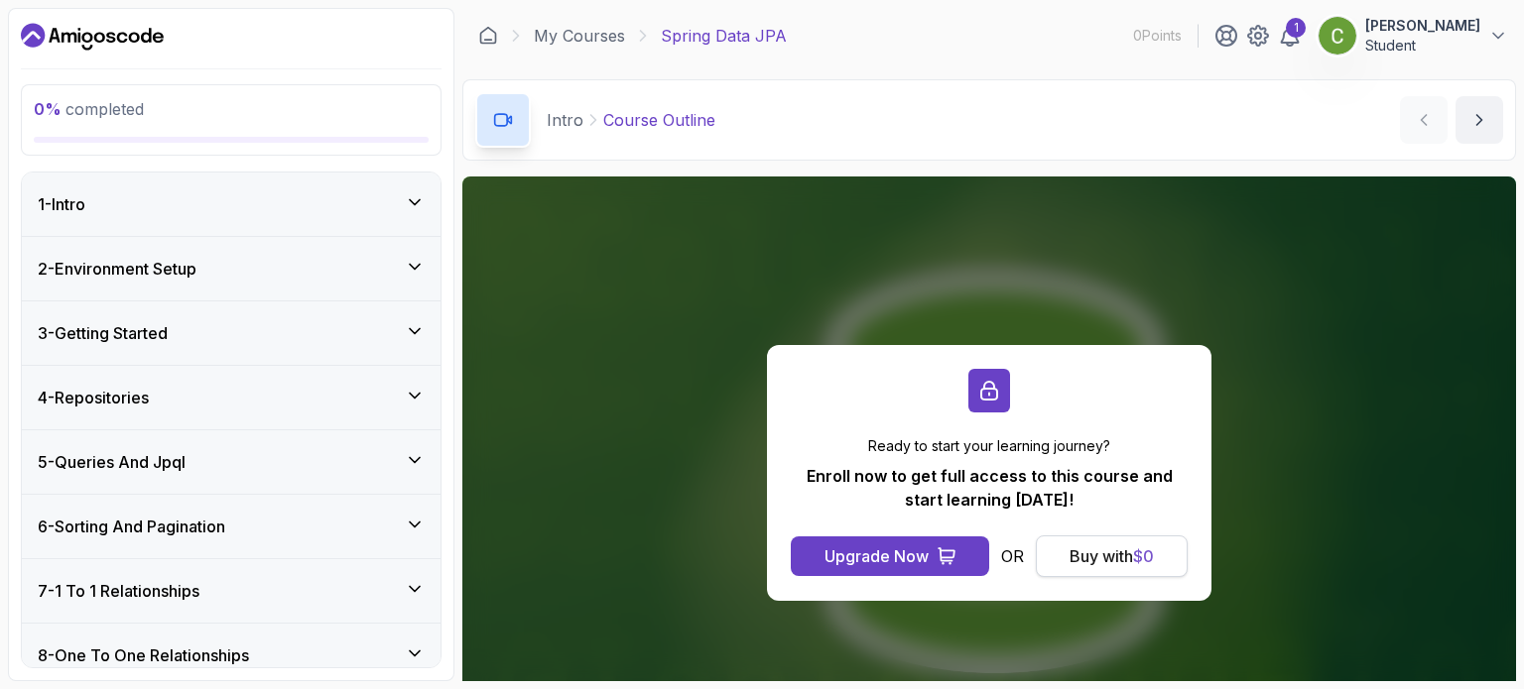
click at [1087, 555] on div "Buy with $ 0" at bounding box center [1111, 557] width 84 height 24
click at [1093, 555] on div "Buy with $ 0" at bounding box center [1111, 557] width 84 height 24
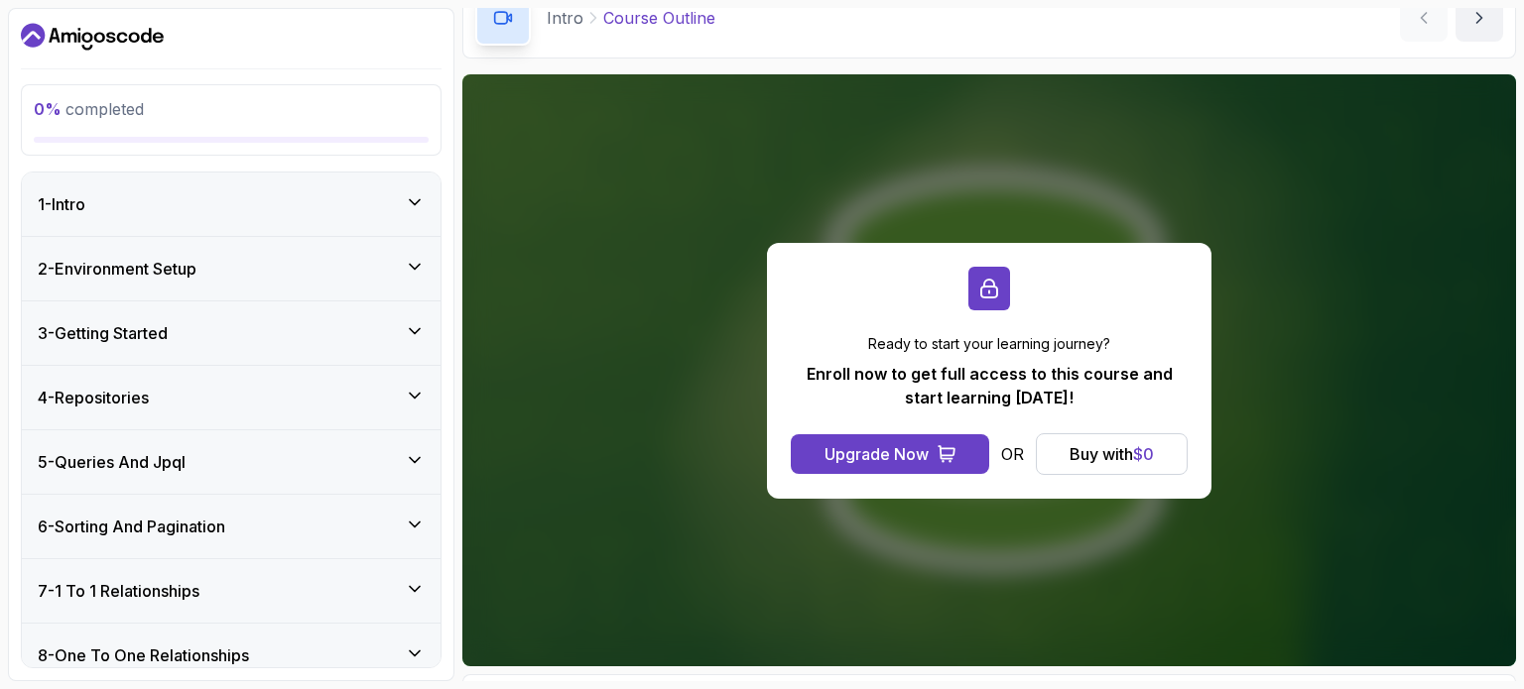
scroll to position [224, 0]
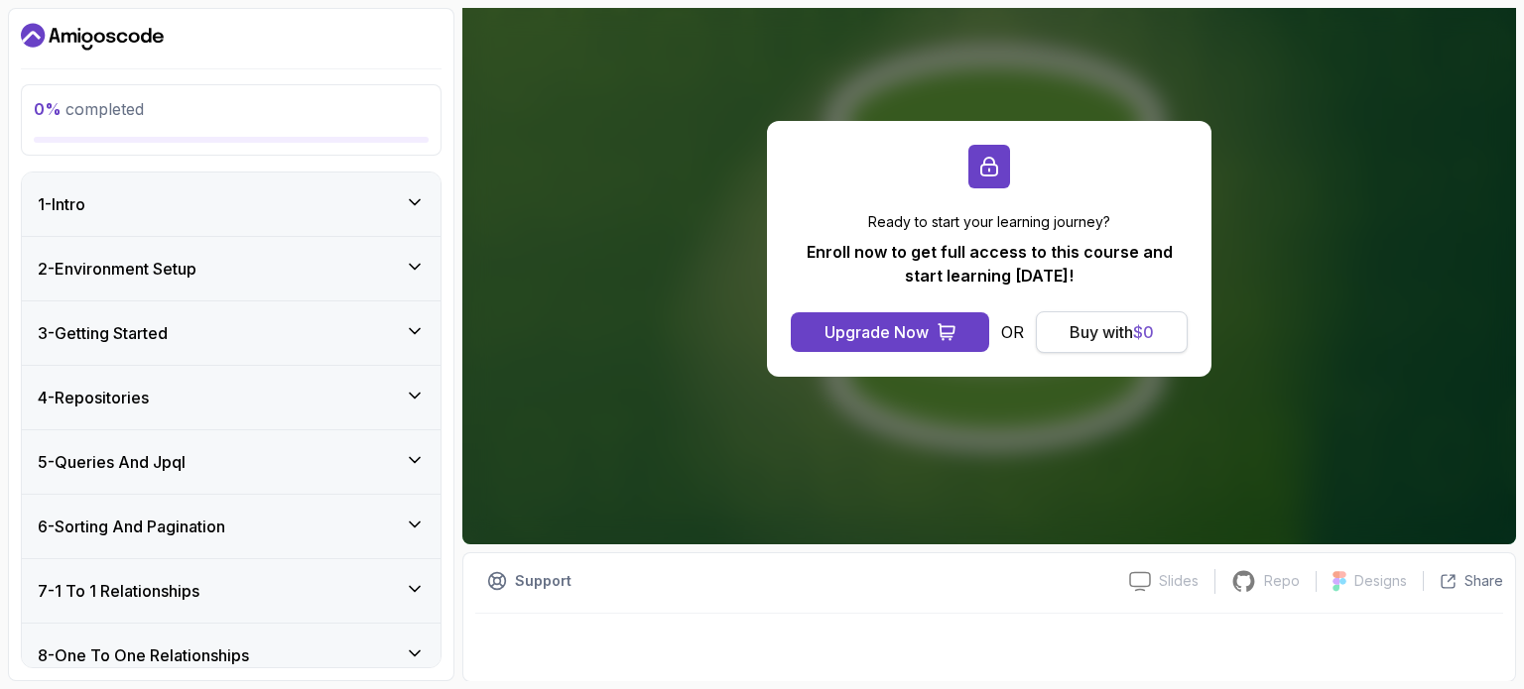
click at [1111, 344] on button "Buy with $ 0" at bounding box center [1112, 332] width 152 height 42
drag, startPoint x: 1111, startPoint y: 344, endPoint x: 1186, endPoint y: 320, distance: 79.1
click at [1120, 340] on button "Buy with $ 0" at bounding box center [1112, 332] width 152 height 42
click at [1151, 329] on span "$ 0" at bounding box center [1143, 332] width 21 height 20
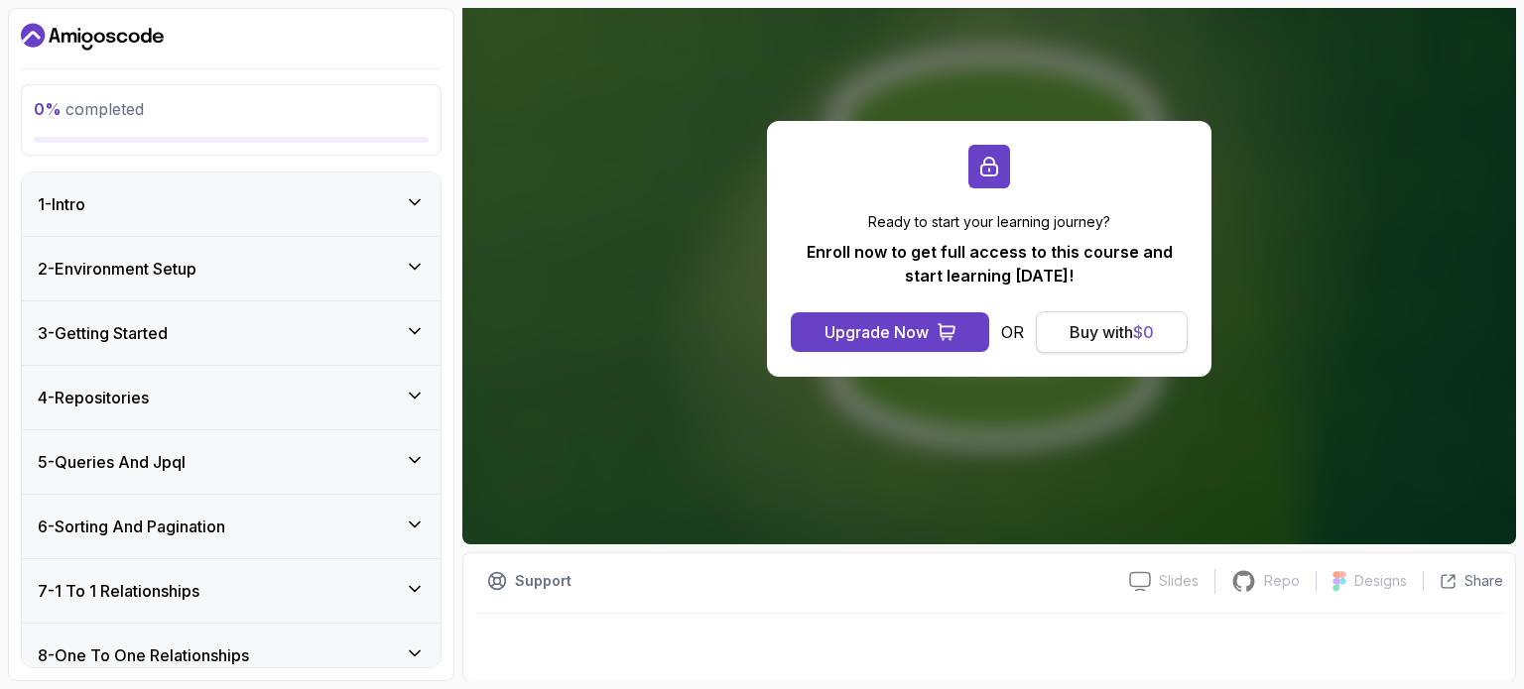
click at [1151, 329] on span "$ 0" at bounding box center [1143, 332] width 21 height 20
click at [968, 254] on p "Enroll now to get full access to this course and start learning [DATE]!" at bounding box center [989, 264] width 397 height 48
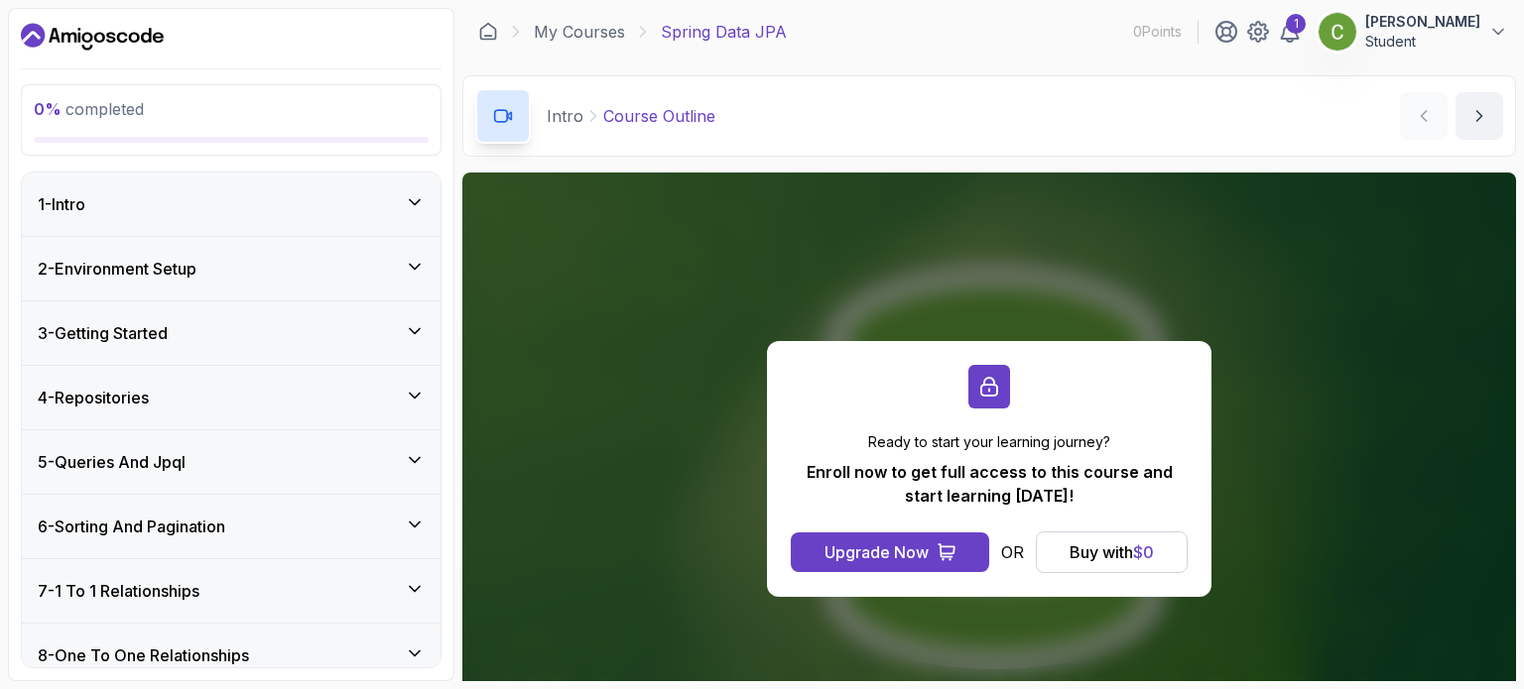
scroll to position [0, 0]
